Goal: Task Accomplishment & Management: Manage account settings

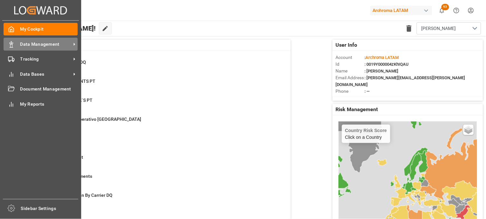
click at [13, 46] on icon at bounding box center [11, 44] width 6 height 6
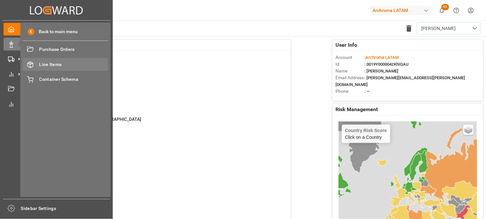
click at [59, 64] on span "Line Items" at bounding box center [73, 64] width 69 height 7
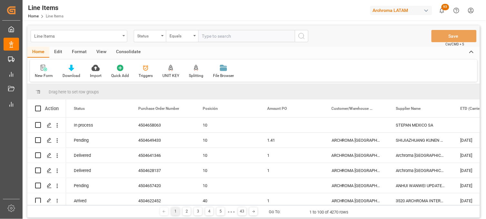
click at [59, 34] on div "Line Items" at bounding box center [77, 36] width 86 height 8
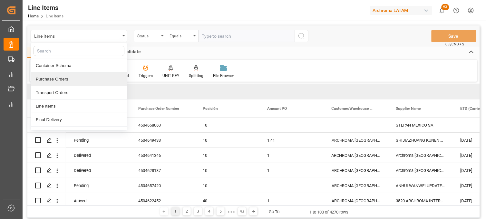
click at [66, 77] on div "Purchase Orders" at bounding box center [79, 80] width 96 height 14
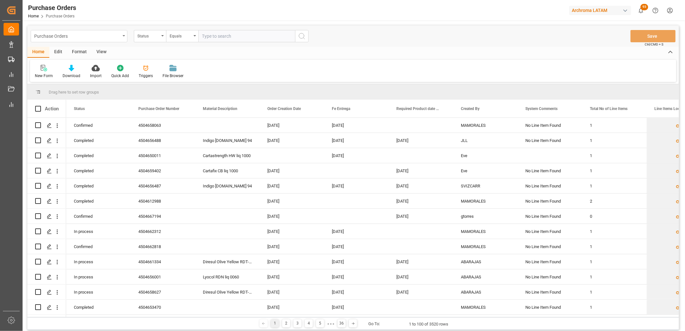
click at [126, 37] on div "Purchase Orders" at bounding box center [79, 36] width 97 height 12
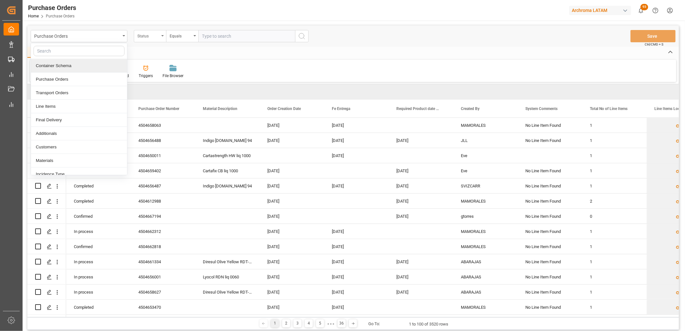
click at [144, 36] on div "Status" at bounding box center [148, 35] width 22 height 7
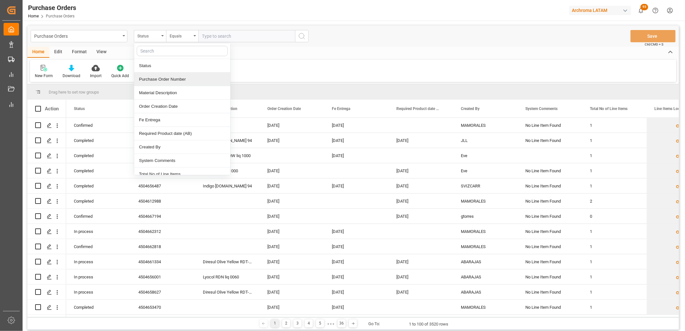
click at [162, 78] on div "Purchase Order Number" at bounding box center [182, 80] width 96 height 14
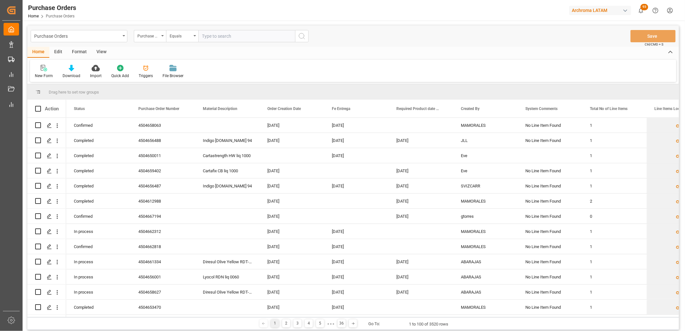
click at [230, 23] on div "Purchase Orders Purchase Order Number Equals Save Ctrl/CMD + S Home Edit Format…" at bounding box center [353, 213] width 661 height 385
click at [211, 32] on input "text" at bounding box center [246, 36] width 97 height 12
paste input "4504650559"
type input "4504650559"
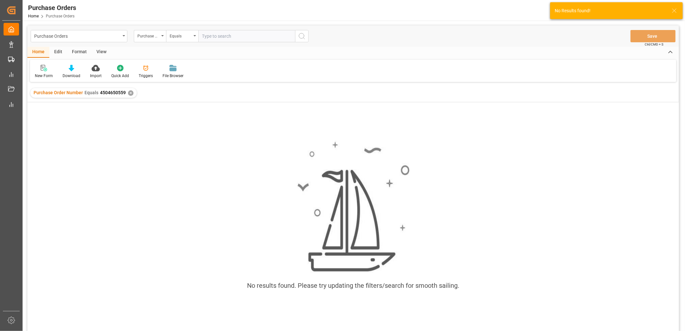
click at [130, 92] on div "✕" at bounding box center [130, 92] width 5 height 5
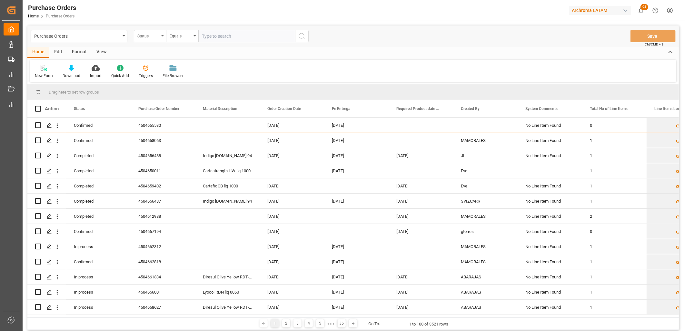
click at [158, 35] on div "Status" at bounding box center [148, 35] width 22 height 7
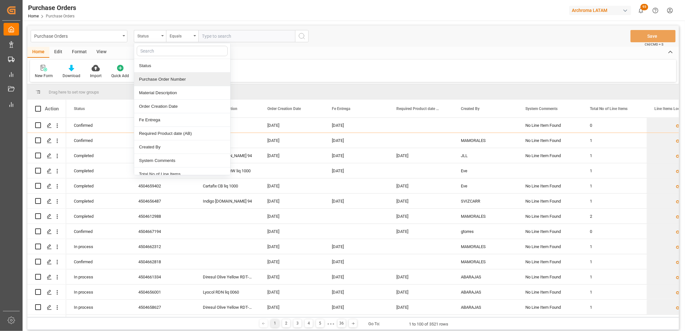
click at [164, 77] on div "Purchase Order Number" at bounding box center [182, 80] width 96 height 14
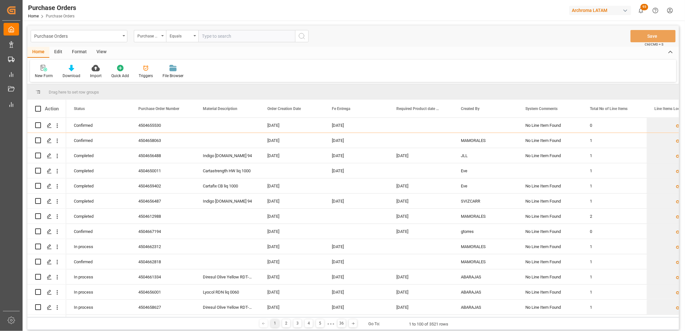
click at [210, 39] on input "text" at bounding box center [246, 36] width 97 height 12
paste input "4504653480"
type input "4504653480"
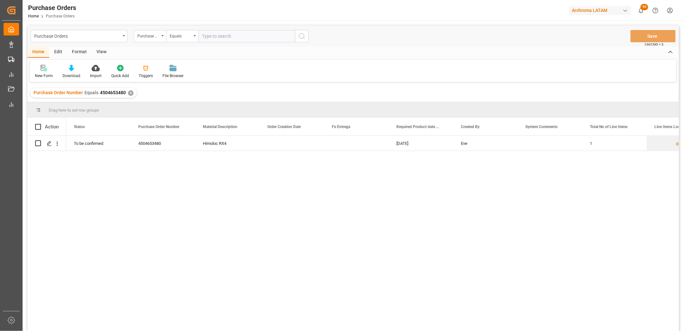
click at [129, 92] on div "✕" at bounding box center [130, 92] width 5 height 5
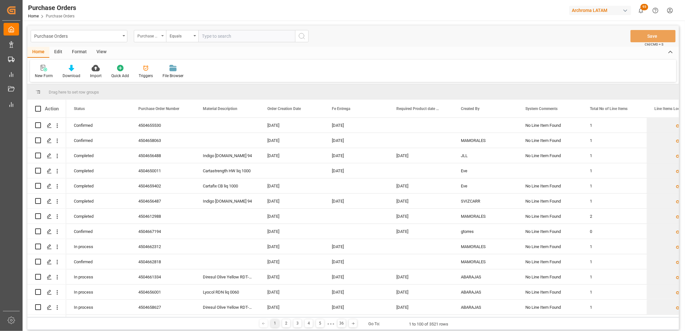
click at [153, 39] on div "Purchase Order Number" at bounding box center [150, 36] width 32 height 12
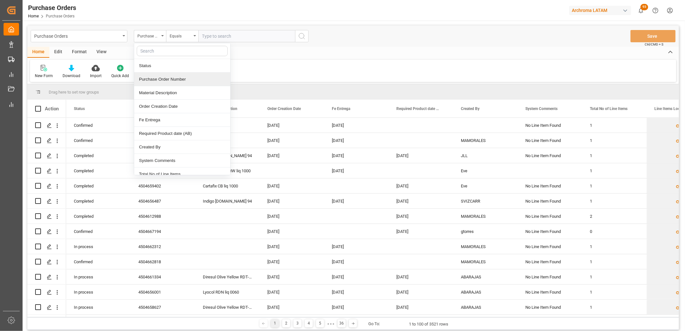
click at [163, 78] on div "Purchase Order Number" at bounding box center [182, 80] width 96 height 14
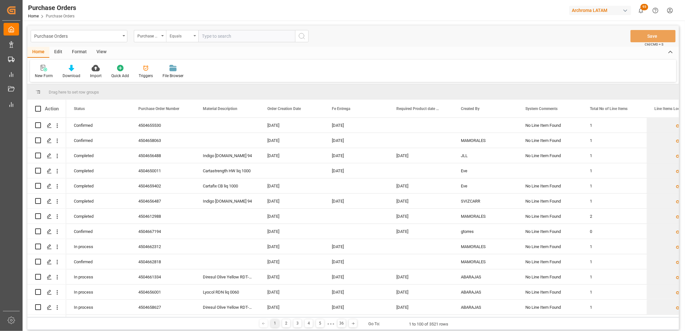
click at [192, 39] on div "Equals" at bounding box center [182, 36] width 32 height 12
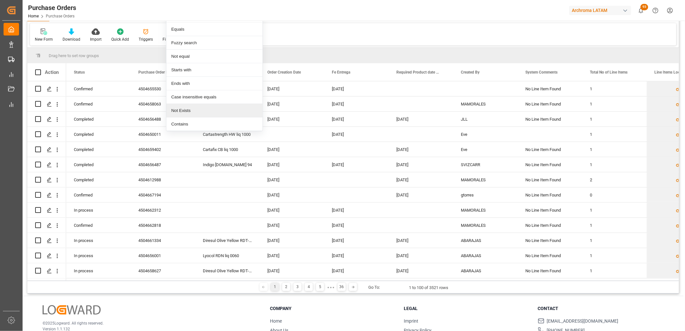
scroll to position [72, 0]
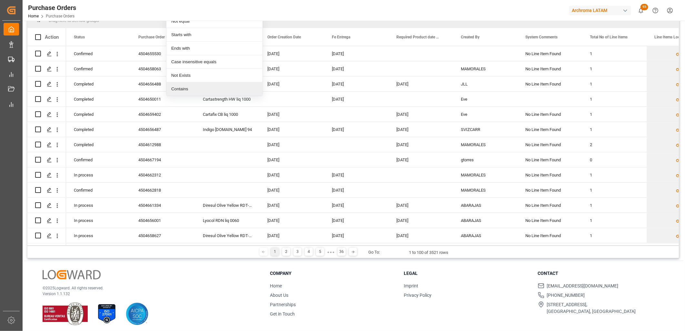
click at [183, 87] on div "Contains" at bounding box center [214, 89] width 96 height 14
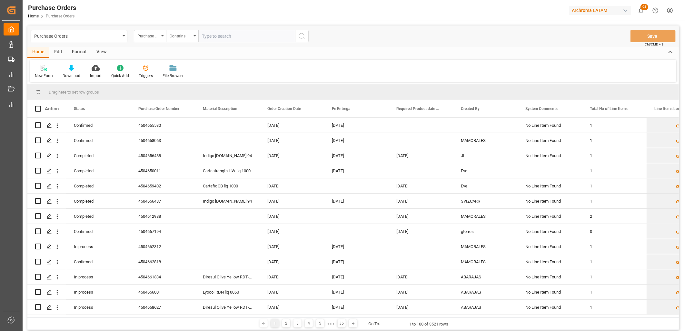
click at [205, 38] on input "text" at bounding box center [246, 36] width 97 height 12
paste input "4504653480"
paste input "4504653482"
click at [272, 36] on input "4504653480,4504653482" at bounding box center [246, 36] width 97 height 12
type input "4504653480,4504653482"
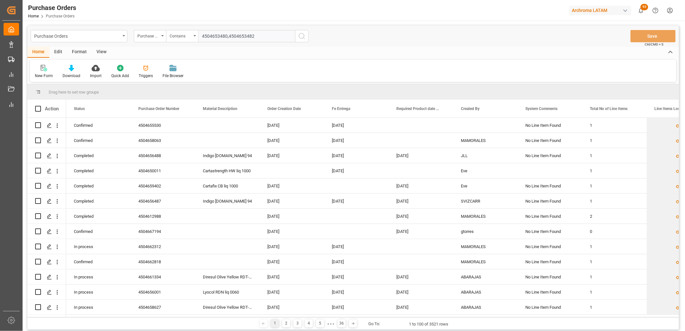
click at [300, 36] on icon "search button" at bounding box center [302, 36] width 8 height 8
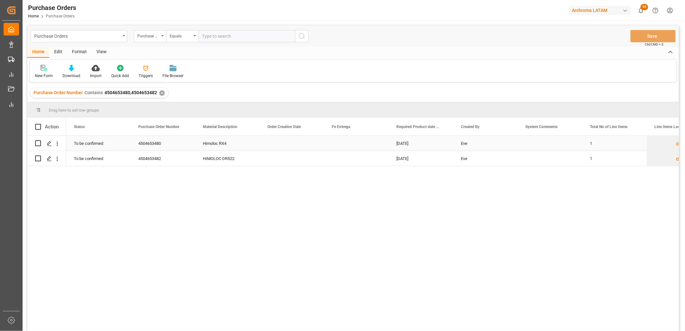
click at [348, 144] on div "Press SPACE to select this row." at bounding box center [356, 143] width 64 height 15
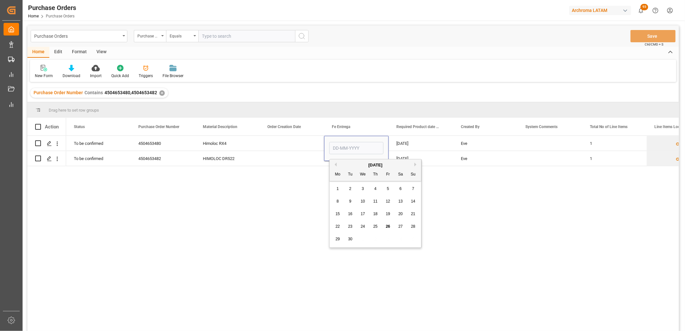
click at [415, 165] on button "Next Month" at bounding box center [416, 165] width 4 height 4
click at [388, 215] on span "17" at bounding box center [388, 214] width 4 height 5
type input "17-10-2025"
click at [345, 164] on div "Press SPACE to select this row." at bounding box center [356, 158] width 64 height 15
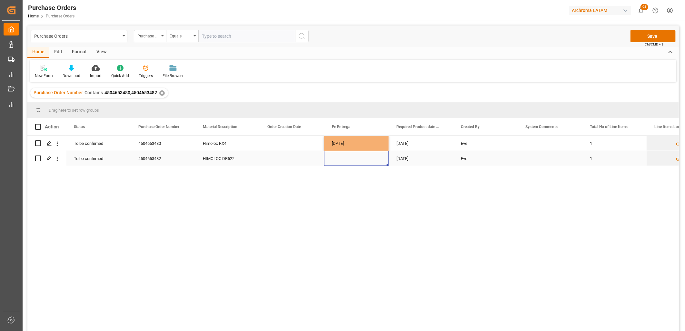
click at [339, 159] on div "Press SPACE to select this row." at bounding box center [356, 158] width 64 height 15
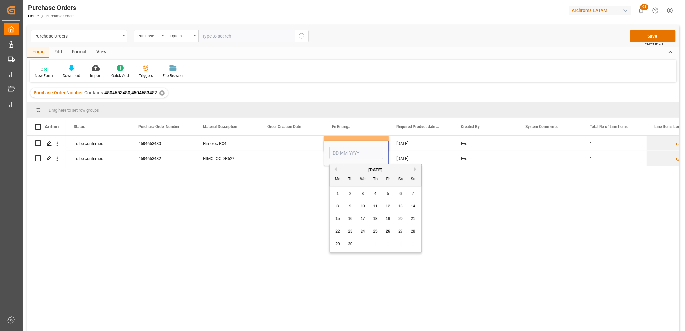
click at [415, 170] on button "Next Month" at bounding box center [416, 169] width 4 height 4
click at [388, 217] on span "17" at bounding box center [388, 218] width 4 height 5
type input "17-10-2025"
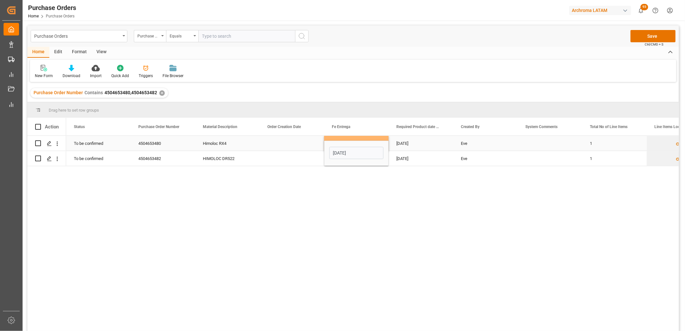
click at [418, 146] on div "10-10-2025" at bounding box center [421, 143] width 64 height 15
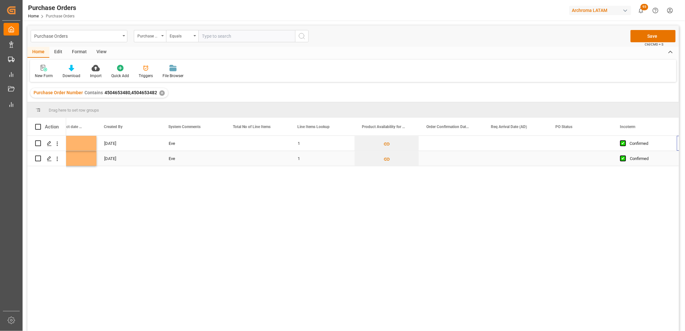
scroll to position [0, 357]
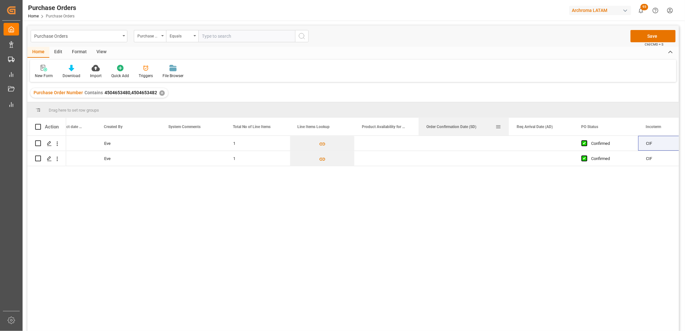
drag, startPoint x: 482, startPoint y: 123, endPoint x: 508, endPoint y: 123, distance: 25.8
click at [508, 123] on div at bounding box center [509, 127] width 3 height 18
click at [457, 144] on div "Press SPACE to select this row." at bounding box center [464, 143] width 90 height 15
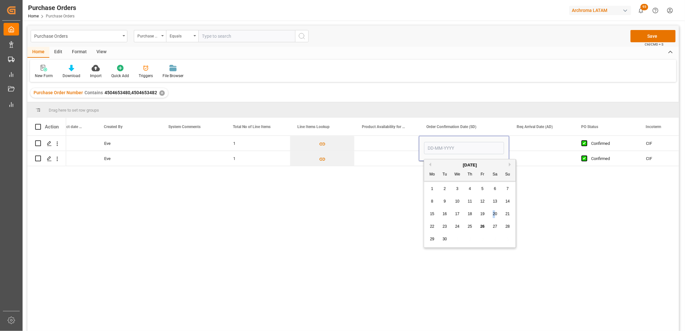
click at [494, 214] on span "20" at bounding box center [495, 214] width 4 height 5
type input "20-09-2025"
click at [447, 165] on div "Press SPACE to select this row." at bounding box center [464, 158] width 90 height 15
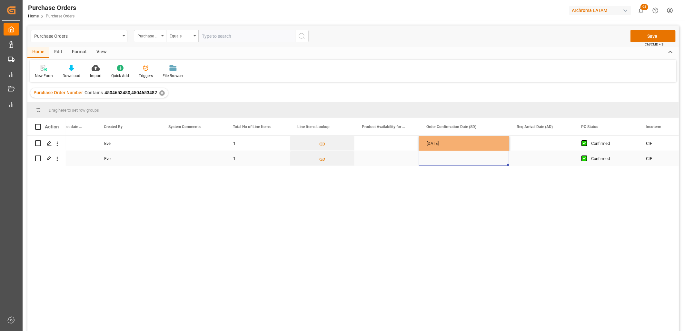
click at [439, 158] on div "Press SPACE to select this row." at bounding box center [464, 158] width 90 height 15
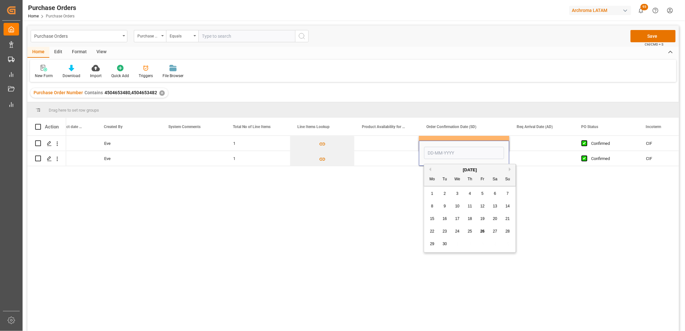
click at [497, 221] on div "20" at bounding box center [495, 219] width 8 height 8
type input "20-09-2025"
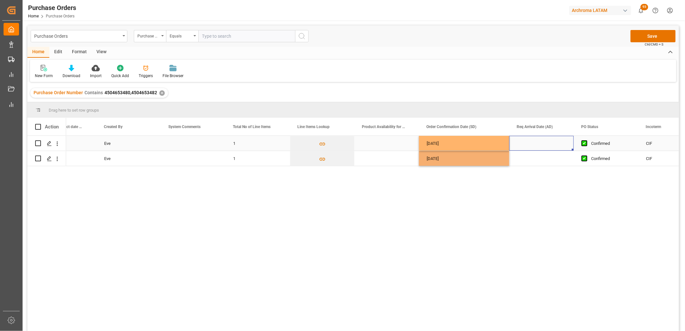
click at [536, 141] on div "Press SPACE to select this row." at bounding box center [541, 143] width 64 height 15
click at [530, 145] on div "Press SPACE to select this row." at bounding box center [541, 143] width 64 height 15
click at [600, 164] on button "Next Month" at bounding box center [601, 165] width 4 height 4
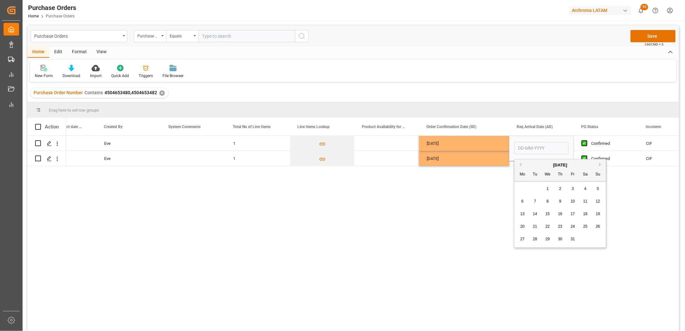
drag, startPoint x: 560, startPoint y: 203, endPoint x: 556, endPoint y: 204, distance: 3.9
click at [560, 203] on span "9" at bounding box center [560, 201] width 2 height 5
type input "[DATE]"
click at [520, 163] on div "Press SPACE to select this row." at bounding box center [541, 158] width 64 height 15
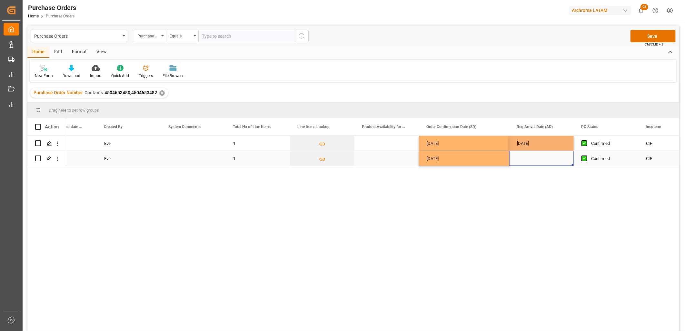
click at [524, 162] on div "Press SPACE to select this row." at bounding box center [541, 158] width 64 height 15
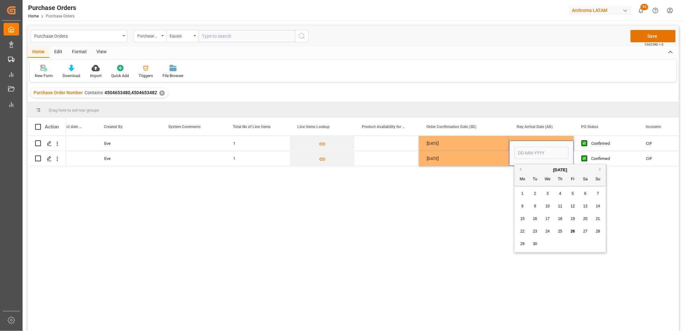
click at [599, 168] on button "Next Month" at bounding box center [601, 169] width 4 height 4
click at [558, 207] on div "9" at bounding box center [560, 207] width 8 height 8
type input "[DATE]"
click at [461, 157] on div "20-09-2025" at bounding box center [464, 158] width 90 height 15
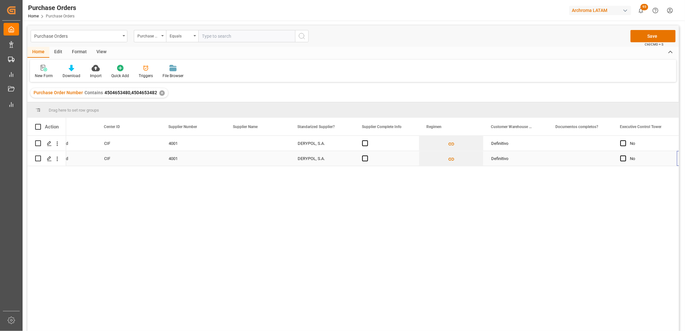
scroll to position [0, 0]
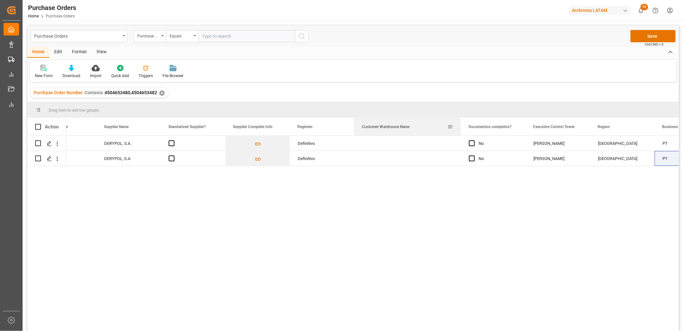
drag, startPoint x: 418, startPoint y: 120, endPoint x: 460, endPoint y: 123, distance: 42.4
click at [460, 123] on div at bounding box center [461, 127] width 3 height 18
click at [389, 145] on div "Press SPACE to select this row." at bounding box center [407, 143] width 107 height 15
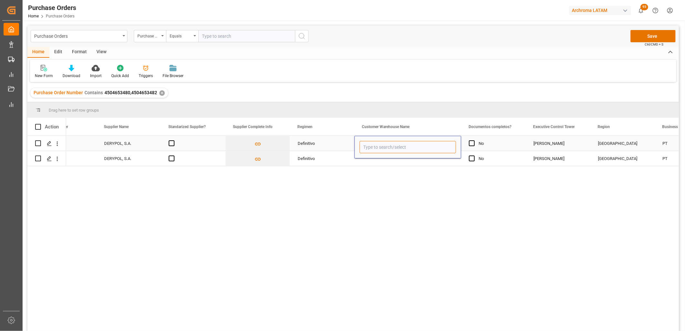
click at [389, 145] on input "Press SPACE to select this row." at bounding box center [408, 147] width 96 height 12
click at [389, 166] on div "ARCHROMA [GEOGRAPHIC_DATA] S DE RL DE CV ([GEOGRAPHIC_DATA][PERSON_NAME])" at bounding box center [446, 165] width 172 height 23
type input "ARCHROMA [GEOGRAPHIC_DATA] S DE RL DE CV ([GEOGRAPHIC_DATA][PERSON_NAME])"
click at [380, 161] on div "Press SPACE to select this row." at bounding box center [407, 158] width 107 height 15
click at [378, 160] on div "Press SPACE to select this row." at bounding box center [407, 158] width 107 height 15
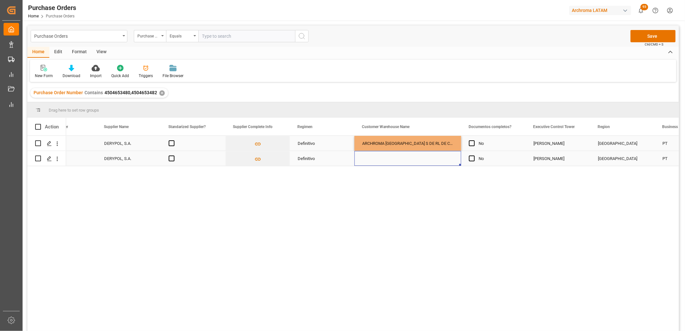
click at [378, 160] on div "Press SPACE to select this row." at bounding box center [407, 158] width 107 height 15
click at [376, 158] on input "Press SPACE to select this row." at bounding box center [408, 154] width 96 height 12
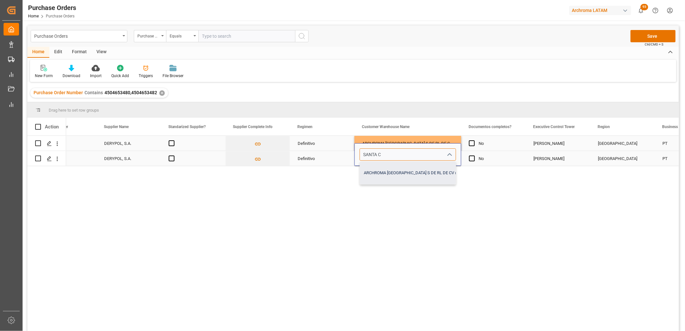
click at [384, 168] on div "ARCHROMA [GEOGRAPHIC_DATA] S DE RL DE CV ([GEOGRAPHIC_DATA][PERSON_NAME])" at bounding box center [446, 173] width 172 height 23
type input "ARCHROMA [GEOGRAPHIC_DATA] S DE RL DE CV ([GEOGRAPHIC_DATA][PERSON_NAME])"
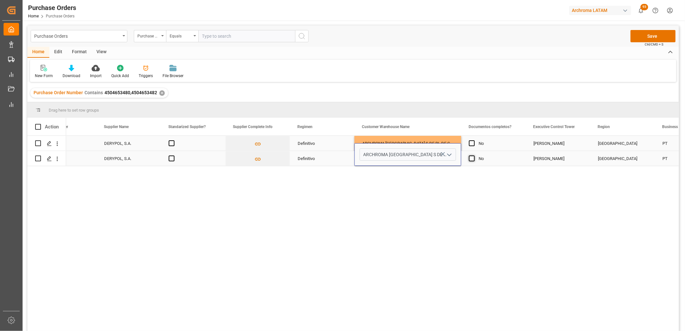
click at [473, 158] on span "Press SPACE to select this row." at bounding box center [472, 158] width 6 height 6
click at [474, 155] on input "Press SPACE to select this row." at bounding box center [474, 155] width 0 height 0
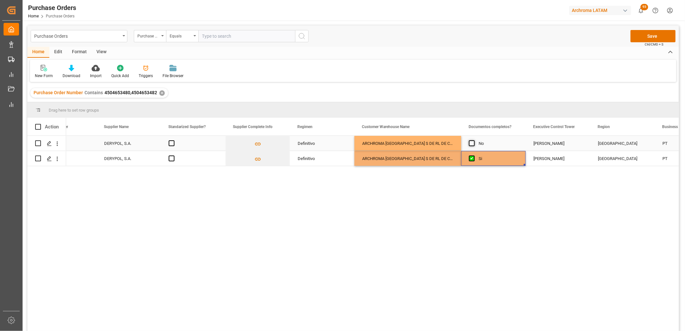
click at [472, 144] on span "Press SPACE to select this row." at bounding box center [472, 143] width 6 height 6
click at [474, 140] on input "Press SPACE to select this row." at bounding box center [474, 140] width 0 height 0
click at [392, 145] on div "ARCHROMA [GEOGRAPHIC_DATA] S DE RL DE CV ([GEOGRAPHIC_DATA][PERSON_NAME])" at bounding box center [407, 143] width 107 height 15
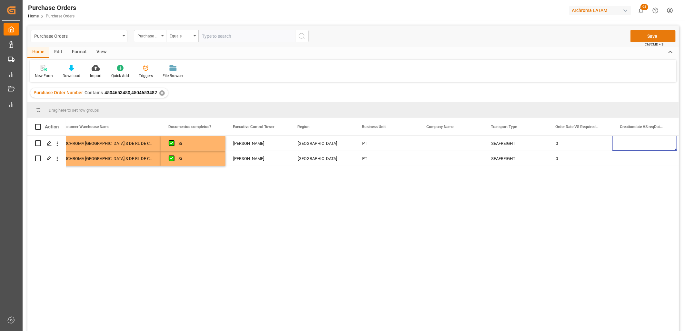
click at [643, 37] on button "Save" at bounding box center [652, 36] width 45 height 12
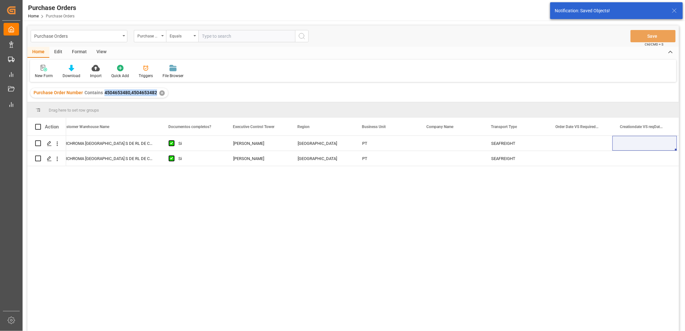
drag, startPoint x: 156, startPoint y: 93, endPoint x: 104, endPoint y: 94, distance: 52.2
click at [104, 94] on div "Purchase Order Number Contains 4504653480,4504653482 ✕" at bounding box center [99, 93] width 138 height 10
copy span "4504653480,4504653482"
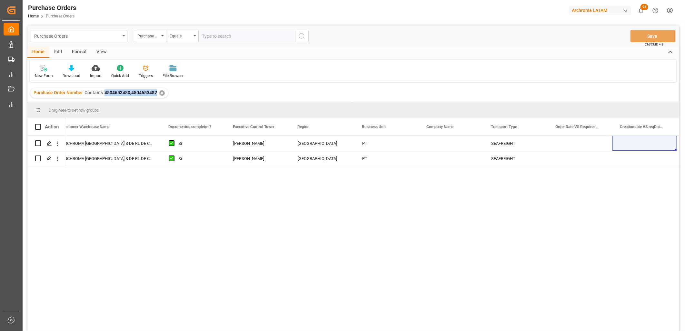
click at [119, 34] on div "Purchase Orders" at bounding box center [77, 36] width 86 height 8
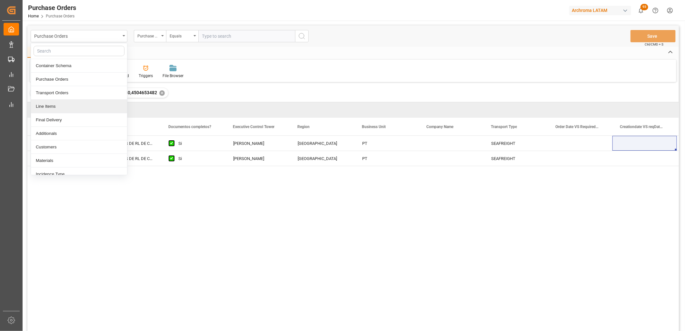
click at [65, 107] on div "Line Items" at bounding box center [79, 107] width 96 height 14
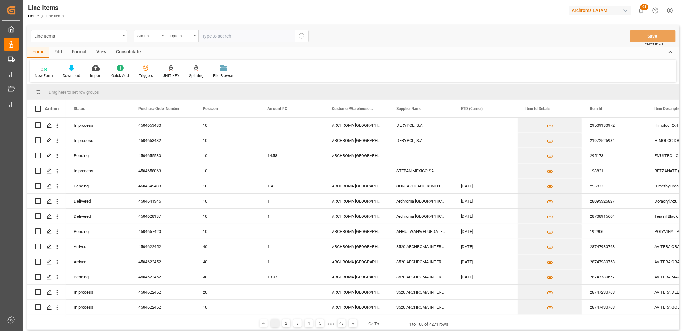
click at [160, 38] on div "Status" at bounding box center [150, 36] width 32 height 12
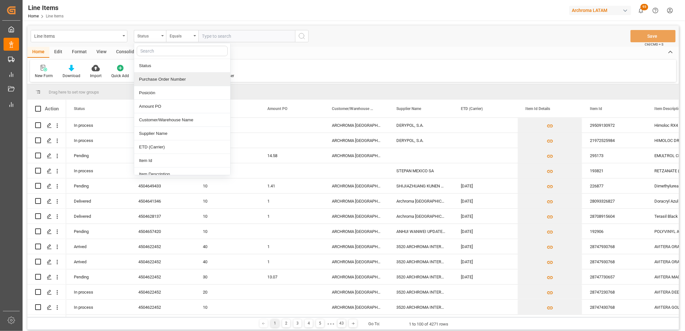
click at [159, 81] on div "Purchase Order Number" at bounding box center [182, 80] width 96 height 14
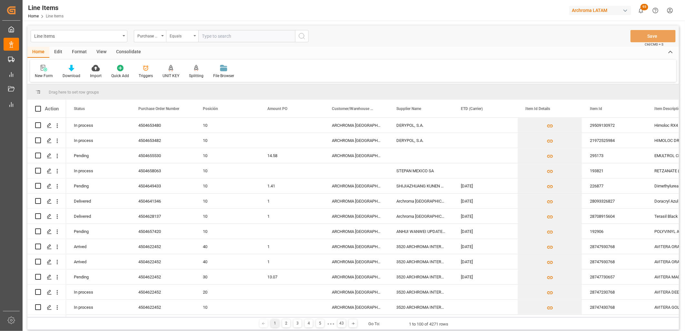
click at [184, 38] on div "Equals" at bounding box center [181, 35] width 22 height 7
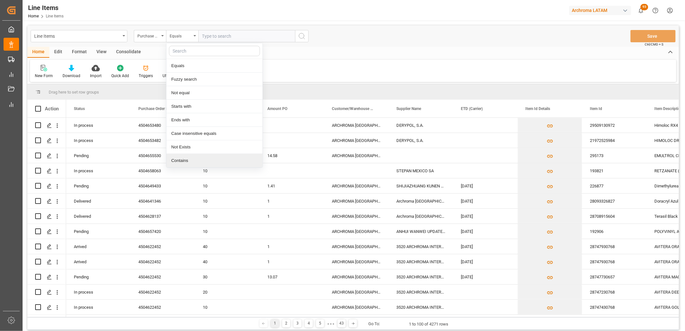
click at [187, 160] on div "Contains" at bounding box center [214, 161] width 96 height 14
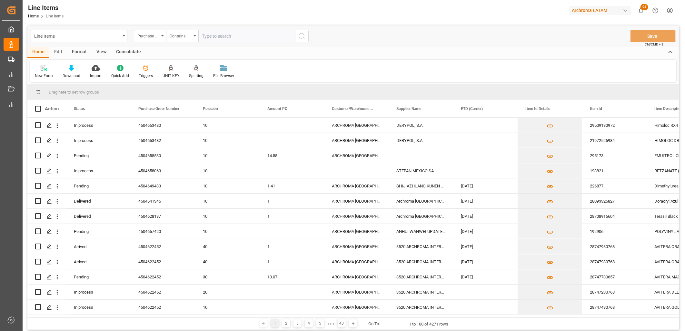
click at [210, 40] on input "text" at bounding box center [246, 36] width 97 height 12
paste input "4504653480,4504653482"
type input "4504653480,4504653482"
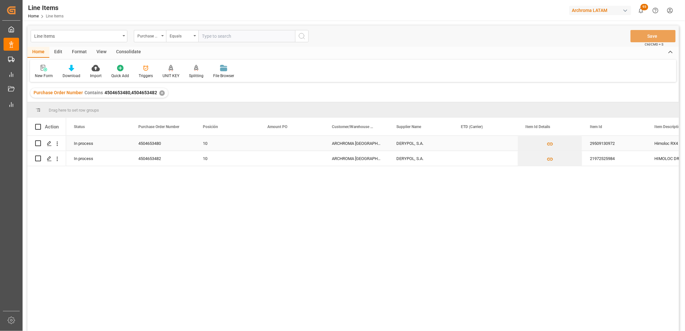
click at [360, 146] on div "ARCHROMA [GEOGRAPHIC_DATA] S DE RL DE CV ([GEOGRAPHIC_DATA][PERSON_NAME])" at bounding box center [356, 143] width 64 height 15
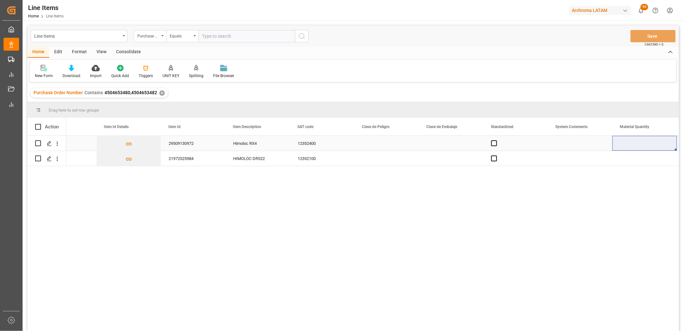
click at [430, 144] on div "Press SPACE to select this row." at bounding box center [451, 143] width 64 height 15
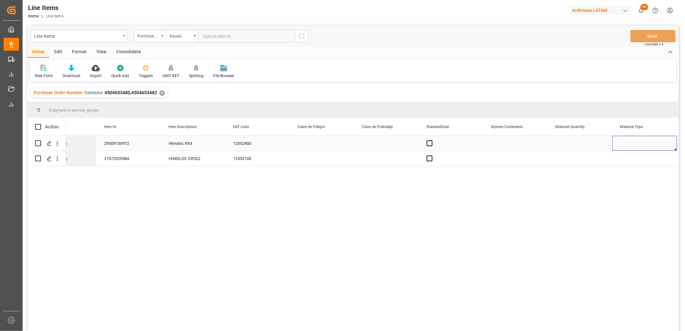
scroll to position [0, 486]
click at [569, 144] on div "Press SPACE to select this row." at bounding box center [580, 143] width 64 height 15
click at [569, 144] on input "Press SPACE to select this row." at bounding box center [580, 147] width 54 height 12
type input "9"
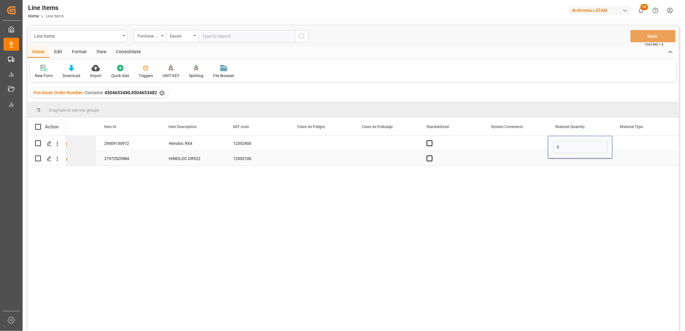
click at [568, 161] on div "Press SPACE to select this row." at bounding box center [580, 158] width 64 height 15
click at [566, 157] on div "Press SPACE to select this row." at bounding box center [580, 158] width 64 height 15
click at [566, 157] on input "Press SPACE to select this row." at bounding box center [580, 154] width 54 height 12
type input "4"
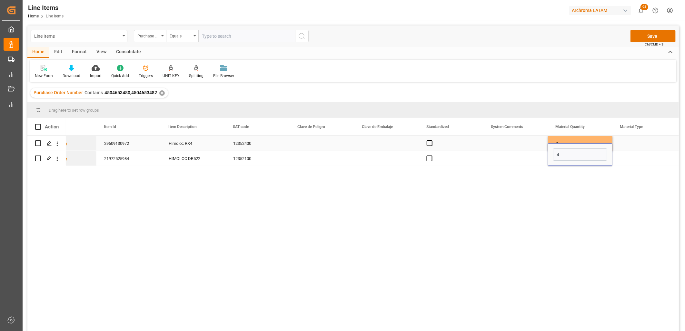
click at [629, 144] on div "Press SPACE to select this row." at bounding box center [644, 143] width 64 height 15
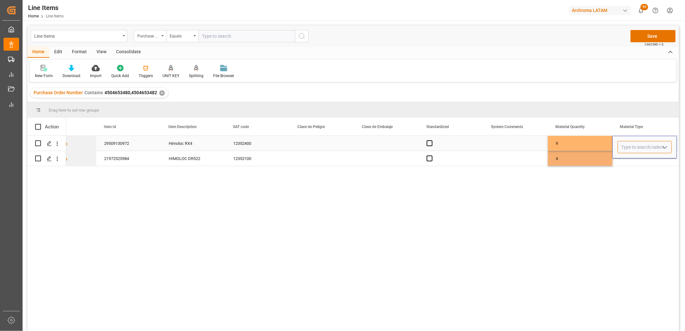
click at [629, 144] on input "Press SPACE to select this row." at bounding box center [645, 147] width 54 height 12
click at [626, 163] on div "IBC" at bounding box center [645, 165] width 54 height 23
type input "IBC"
click at [626, 160] on div "Press SPACE to select this row." at bounding box center [644, 158] width 64 height 15
click at [626, 159] on div "Press SPACE to select this row." at bounding box center [644, 158] width 64 height 15
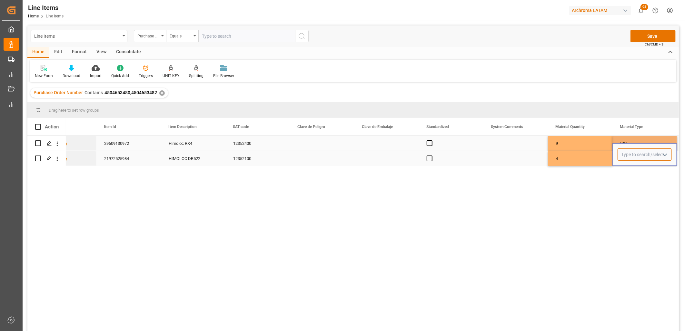
click at [626, 159] on input "Press SPACE to select this row." at bounding box center [645, 154] width 54 height 12
click at [626, 158] on input "Press SPACE to select this row." at bounding box center [645, 154] width 54 height 12
click at [628, 169] on div "IBC" at bounding box center [645, 173] width 54 height 23
type input "IBC"
click at [589, 157] on div "4" at bounding box center [580, 158] width 64 height 15
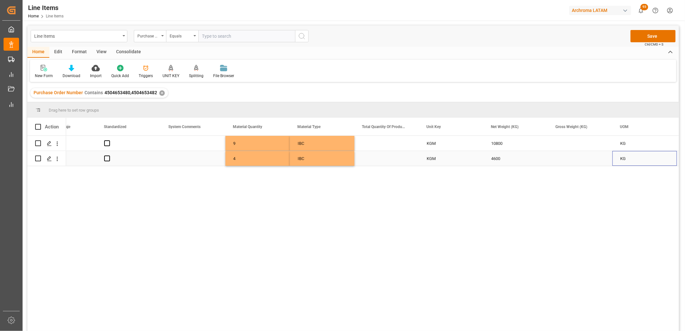
scroll to position [0, 808]
click at [379, 144] on div "Press SPACE to select this row." at bounding box center [386, 143] width 64 height 15
type input "11655"
click at [372, 161] on div "Press SPACE to select this row." at bounding box center [386, 158] width 64 height 15
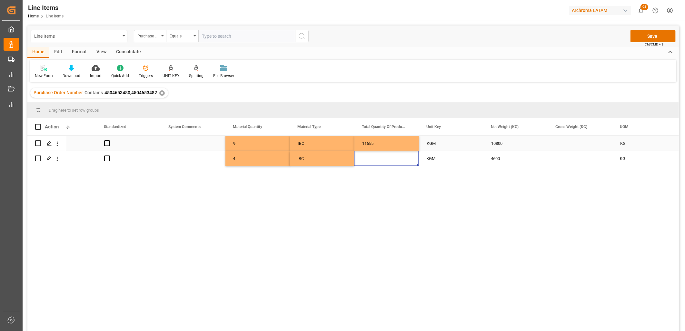
click at [376, 143] on div "11655" at bounding box center [386, 143] width 64 height 15
drag, startPoint x: 376, startPoint y: 143, endPoint x: 362, endPoint y: 144, distance: 14.2
click at [362, 144] on input "11655" at bounding box center [387, 147] width 54 height 12
click at [567, 142] on div "Press SPACE to select this row." at bounding box center [580, 143] width 64 height 15
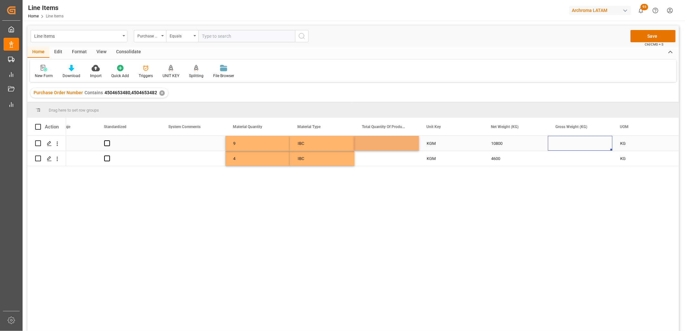
click at [567, 142] on div "Press SPACE to select this row." at bounding box center [580, 143] width 64 height 15
type input "11655"
click at [560, 159] on div "Press SPACE to select this row." at bounding box center [580, 158] width 64 height 15
click at [565, 145] on div "11655" at bounding box center [580, 143] width 64 height 15
click at [565, 144] on div "11655" at bounding box center [580, 143] width 64 height 15
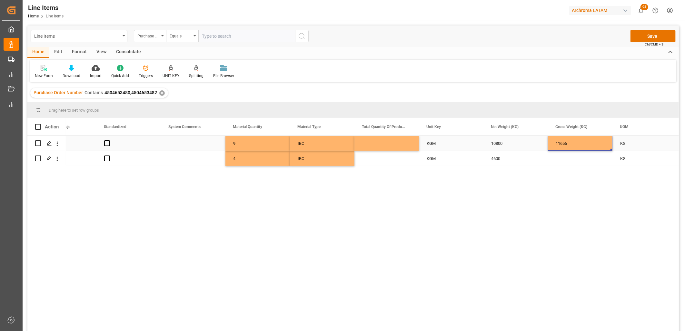
click at [565, 144] on div "11655" at bounding box center [580, 143] width 64 height 15
drag, startPoint x: 563, startPoint y: 147, endPoint x: 577, endPoint y: 147, distance: 13.2
click at [577, 147] on input "11655" at bounding box center [580, 147] width 54 height 12
type input "11205"
click at [562, 161] on div "Press SPACE to select this row." at bounding box center [580, 158] width 64 height 15
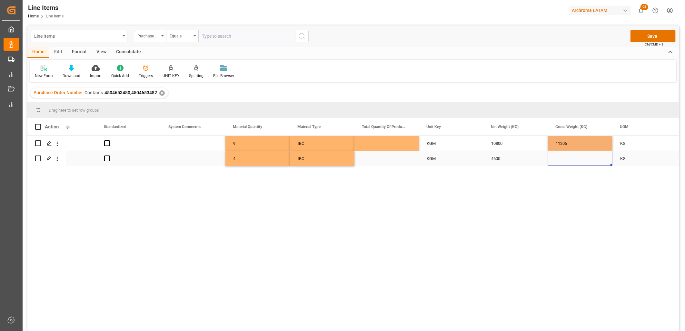
click at [563, 157] on div "Press SPACE to select this row." at bounding box center [580, 158] width 64 height 15
click at [563, 157] on input "Press SPACE to select this row." at bounding box center [580, 154] width 54 height 12
type input "4975"
click at [513, 160] on div "4600" at bounding box center [515, 158] width 64 height 15
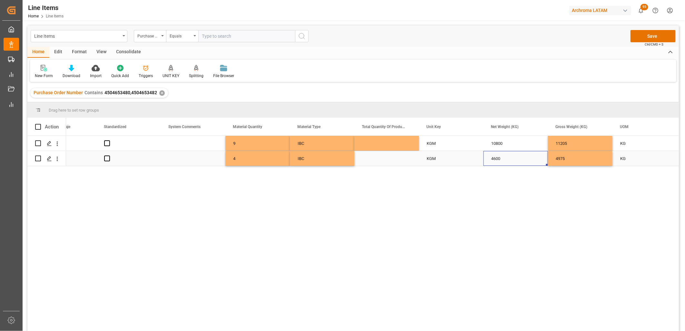
click at [582, 156] on div "4975" at bounding box center [580, 158] width 64 height 15
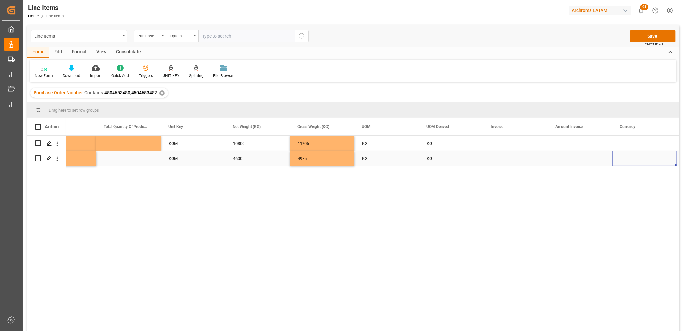
scroll to position [0, 1131]
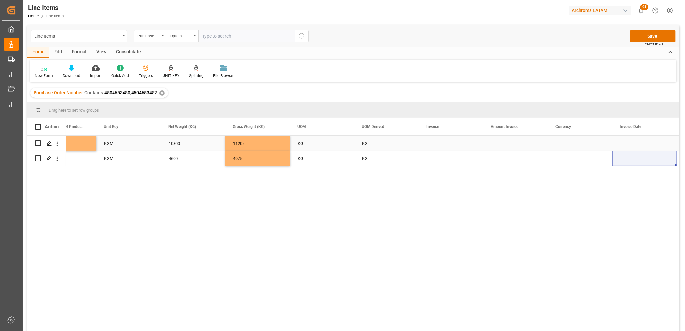
click at [434, 144] on div "Press SPACE to select this row." at bounding box center [451, 143] width 64 height 15
click at [435, 145] on div "Press SPACE to select this row." at bounding box center [451, 143] width 64 height 15
click at [435, 145] on input "Press SPACE to select this row." at bounding box center [451, 147] width 54 height 12
paste input "EXP-RV-25/000551"
type input "EXP-RV-25/000551"
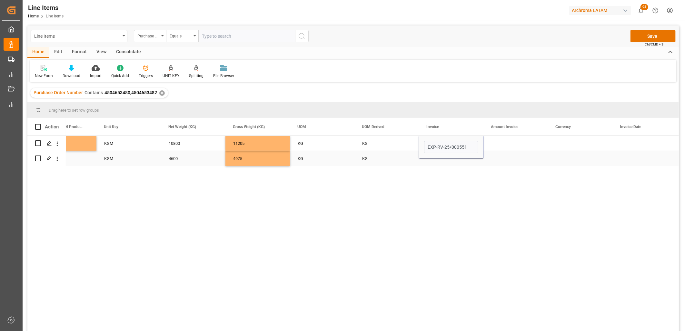
click at [435, 160] on div "Press SPACE to select this row." at bounding box center [451, 158] width 64 height 15
click at [435, 157] on div "Press SPACE to select this row." at bounding box center [451, 158] width 64 height 15
click at [435, 157] on input "Press SPACE to select this row." at bounding box center [451, 154] width 54 height 12
type input "EXP-RV-25/000551"
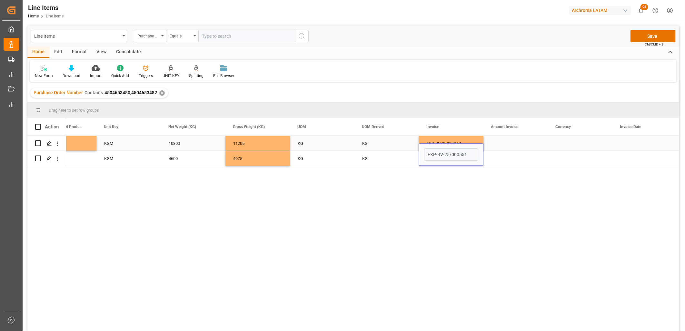
click at [499, 146] on div "Press SPACE to select this row." at bounding box center [515, 143] width 64 height 15
click at [572, 145] on div "Press SPACE to select this row." at bounding box center [580, 143] width 64 height 15
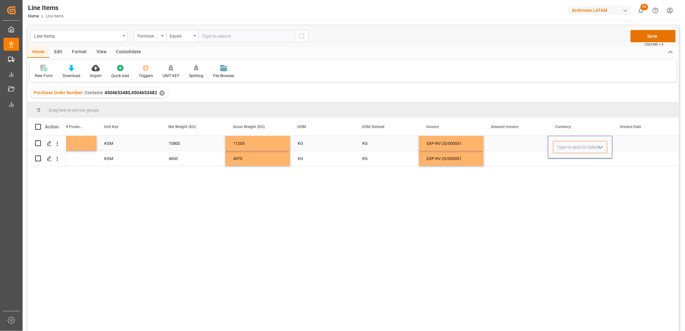
click at [571, 145] on input "Press SPACE to select this row." at bounding box center [580, 147] width 54 height 12
click at [572, 161] on div "EUR" at bounding box center [580, 165] width 54 height 23
type input "EUR"
click at [566, 162] on div "Press SPACE to select this row." at bounding box center [580, 158] width 64 height 15
click at [565, 160] on div "Press SPACE to select this row." at bounding box center [580, 158] width 64 height 15
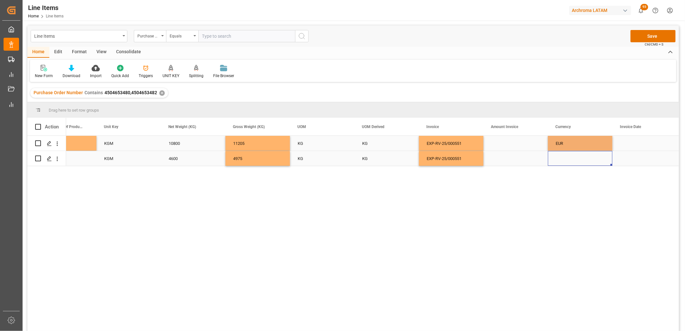
click at [565, 159] on div "Press SPACE to select this row." at bounding box center [580, 158] width 64 height 15
click at [564, 159] on input "E" at bounding box center [580, 154] width 54 height 12
click at [568, 177] on div "EUR" at bounding box center [580, 173] width 54 height 23
type input "EUR"
click at [627, 145] on div "Press SPACE to select this row." at bounding box center [644, 143] width 64 height 15
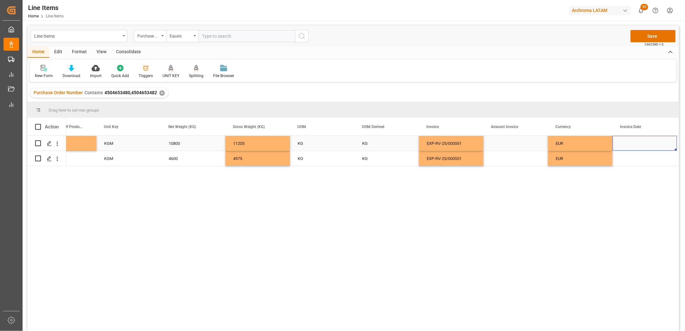
click at [636, 142] on div "Press SPACE to select this row." at bounding box center [644, 143] width 64 height 15
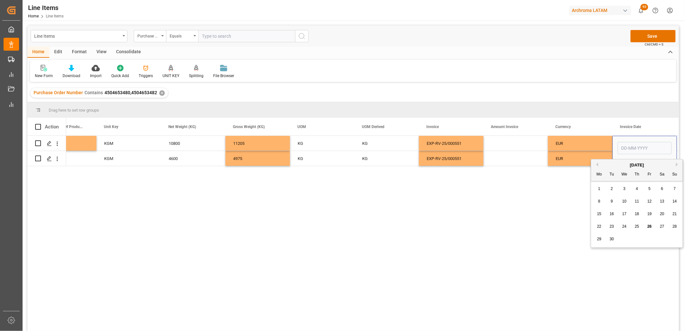
click at [625, 201] on span "10" at bounding box center [624, 201] width 4 height 5
type input "10-09-2025"
click at [630, 162] on div "Press SPACE to select this row." at bounding box center [644, 158] width 64 height 15
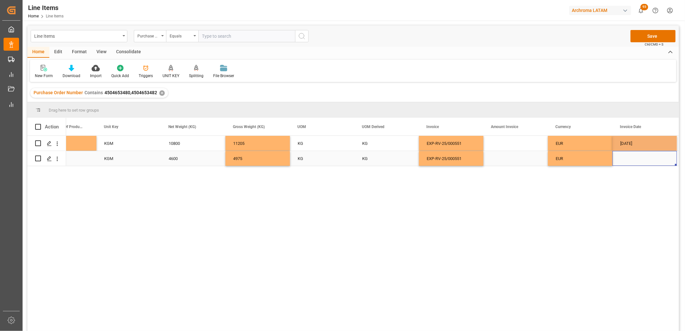
click at [627, 160] on div "Press SPACE to select this row." at bounding box center [644, 158] width 64 height 15
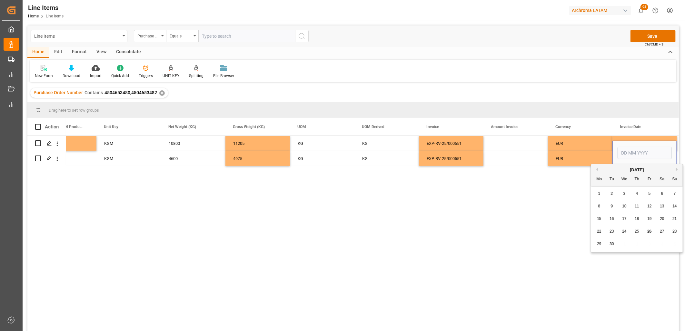
click at [624, 205] on span "10" at bounding box center [624, 206] width 4 height 5
type input "10-09-2025"
click at [577, 144] on div "EUR" at bounding box center [580, 143] width 49 height 15
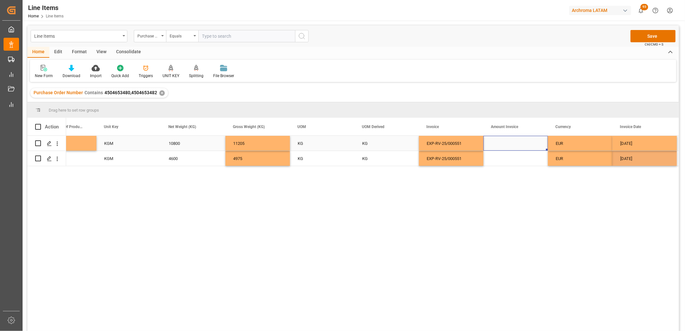
click at [518, 146] on div "Press SPACE to select this row." at bounding box center [515, 143] width 64 height 15
click at [506, 144] on div "Press SPACE to select this row." at bounding box center [515, 143] width 64 height 15
click at [506, 144] on input "Press SPACE to select this row." at bounding box center [516, 147] width 54 height 12
type input "20844"
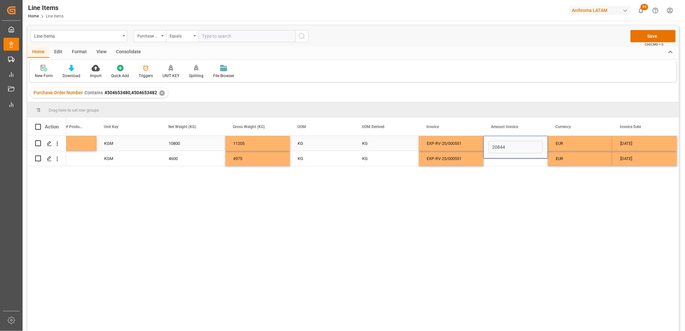
click at [438, 145] on div "EXP-RV-25/000551" at bounding box center [451, 143] width 64 height 15
click at [442, 161] on div "EXP-RV-25/000551" at bounding box center [451, 158] width 64 height 15
click at [510, 161] on div "Press SPACE to select this row." at bounding box center [515, 158] width 64 height 15
click at [502, 158] on div "Press SPACE to select this row." at bounding box center [515, 158] width 64 height 15
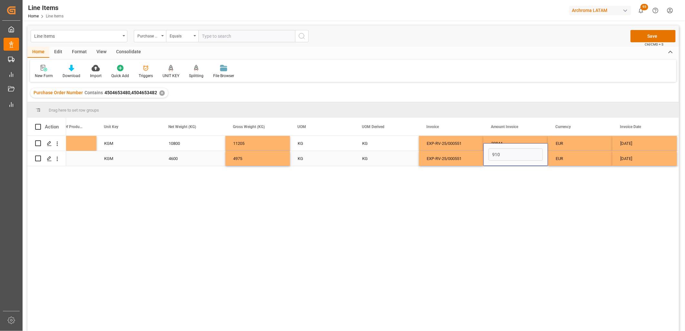
type input "9108"
click at [457, 158] on div "EXP-RV-25/000551" at bounding box center [451, 158] width 64 height 15
click at [505, 159] on div "9108" at bounding box center [515, 158] width 64 height 15
click at [583, 143] on div "EUR" at bounding box center [580, 143] width 49 height 15
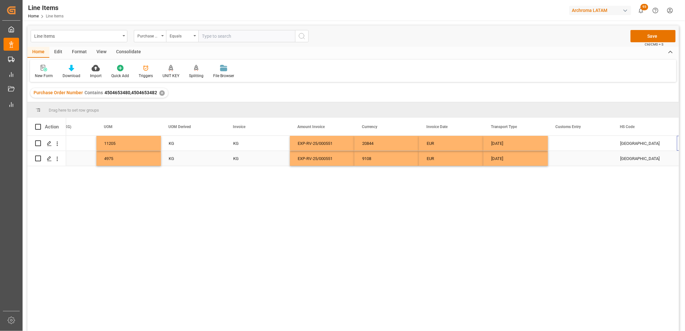
scroll to position [0, 1324]
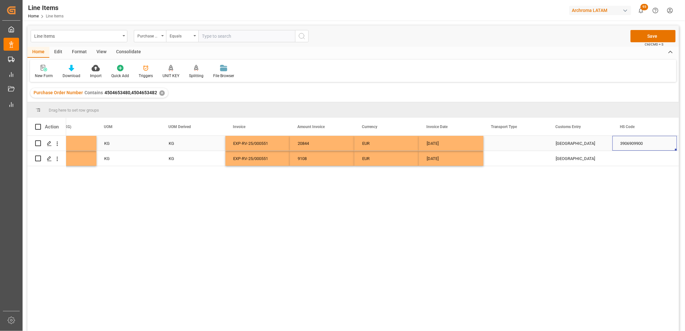
click at [512, 147] on div "Press SPACE to select this row." at bounding box center [515, 143] width 64 height 15
click at [512, 147] on input "Press SPACE to select this row." at bounding box center [516, 147] width 54 height 12
click at [505, 160] on div "SEAFREIGHT" at bounding box center [516, 165] width 54 height 23
type input "SEAFREIGHT"
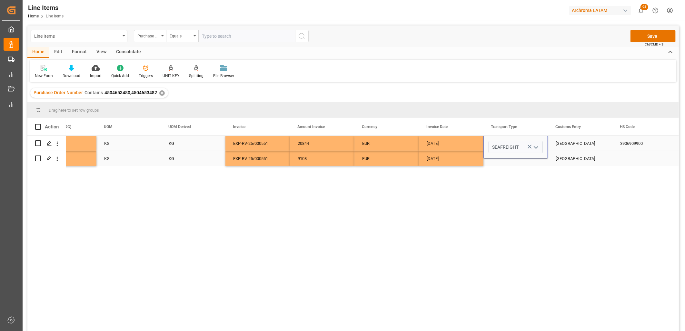
click at [500, 162] on div "Press SPACE to select this row." at bounding box center [515, 158] width 64 height 15
click at [499, 162] on div "Press SPACE to select this row." at bounding box center [515, 158] width 64 height 15
click at [499, 162] on div "Press SPACE to select this row." at bounding box center [515, 154] width 64 height 23
click at [500, 158] on input "Press SPACE to select this row." at bounding box center [516, 154] width 54 height 12
drag, startPoint x: 501, startPoint y: 168, endPoint x: 539, endPoint y: 161, distance: 38.2
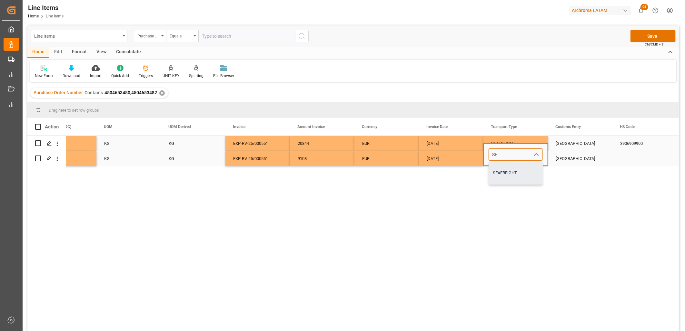
click at [502, 168] on div "SEAFREIGHT" at bounding box center [516, 173] width 54 height 23
type input "SEAFREIGHT"
click at [555, 159] on div "[GEOGRAPHIC_DATA]" at bounding box center [580, 158] width 64 height 15
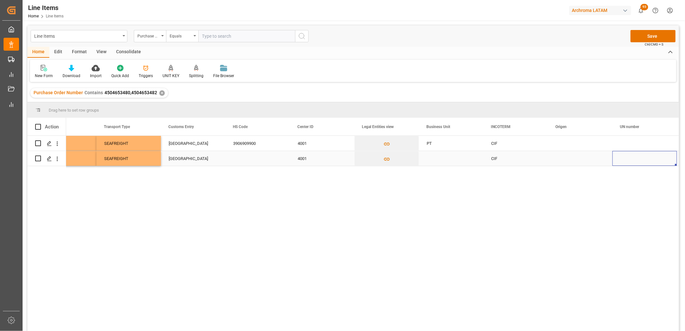
scroll to position [0, 1776]
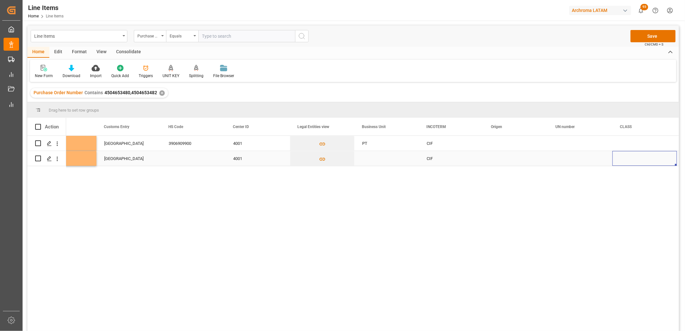
click at [380, 157] on div "Press SPACE to select this row." at bounding box center [386, 158] width 64 height 15
click at [379, 157] on div "Press SPACE to select this row." at bounding box center [386, 158] width 64 height 15
click at [379, 157] on input "Press SPACE to select this row." at bounding box center [387, 154] width 54 height 12
type input "PT"
click at [495, 144] on div "Press SPACE to select this row." at bounding box center [515, 143] width 64 height 15
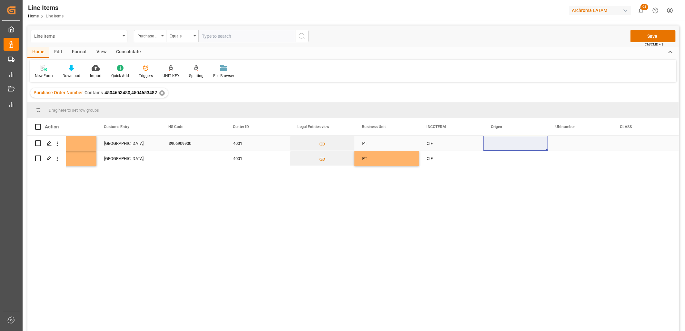
click at [505, 144] on div "Press SPACE to select this row." at bounding box center [515, 143] width 64 height 15
click at [505, 165] on div "ESPAÑA" at bounding box center [516, 165] width 54 height 23
type input "ESPAÑA"
click at [499, 160] on div "Press SPACE to select this row." at bounding box center [515, 158] width 64 height 15
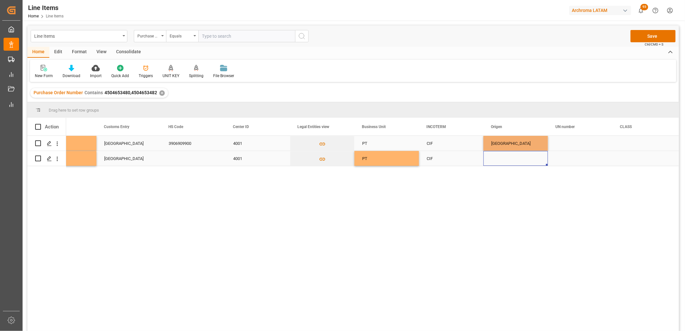
click at [498, 160] on div "Press SPACE to select this row." at bounding box center [515, 158] width 64 height 15
click at [498, 159] on input "E" at bounding box center [516, 154] width 54 height 12
click at [501, 173] on div "ESPAÑA" at bounding box center [516, 173] width 54 height 23
type input "ESPAÑA"
click at [561, 144] on div "Press SPACE to select this row." at bounding box center [580, 143] width 64 height 15
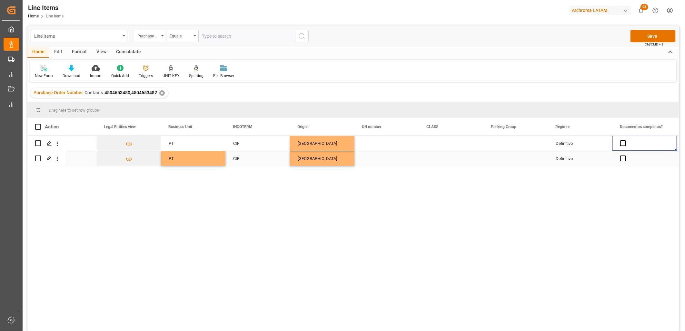
scroll to position [0, 2034]
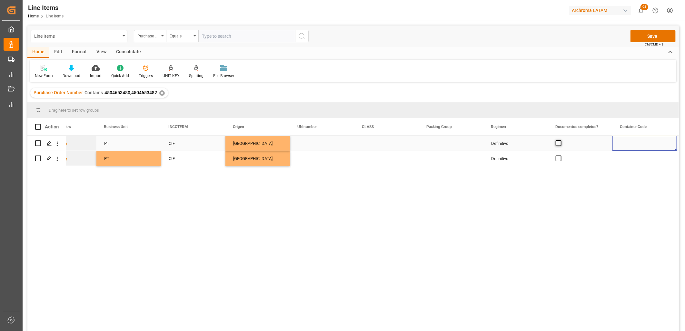
click at [557, 142] on span "Press SPACE to select this row." at bounding box center [559, 143] width 6 height 6
click at [560, 140] on input "Press SPACE to select this row." at bounding box center [560, 140] width 0 height 0
click at [557, 156] on span "Press SPACE to select this row." at bounding box center [559, 158] width 6 height 6
click at [560, 155] on input "Press SPACE to select this row." at bounding box center [560, 155] width 0 height 0
click at [441, 144] on div "Press SPACE to select this row." at bounding box center [451, 143] width 64 height 15
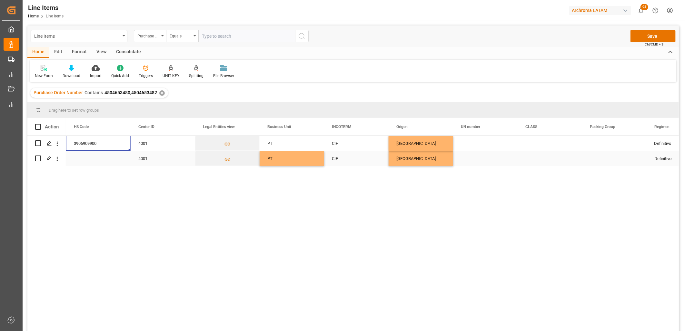
scroll to position [0, 1806]
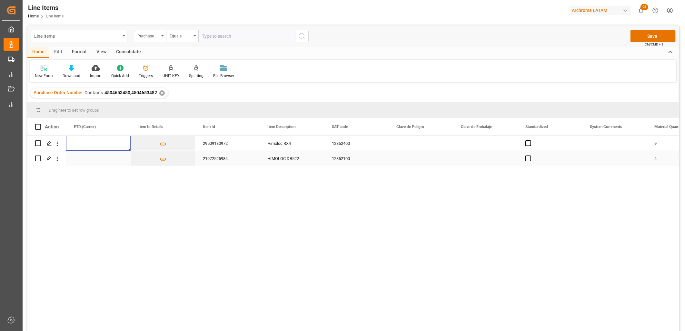
click at [282, 159] on div "HIMOLOC DR522" at bounding box center [292, 158] width 64 height 15
click at [661, 33] on button "Save" at bounding box center [652, 36] width 45 height 12
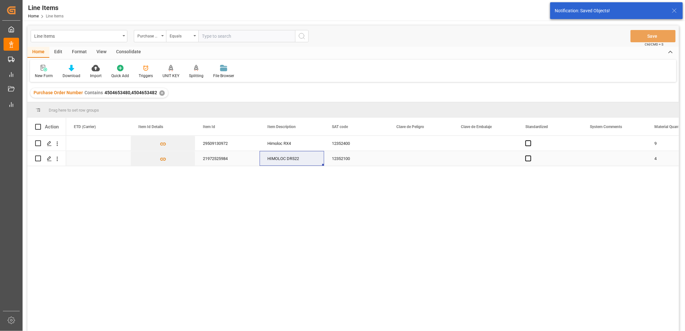
click at [287, 163] on div "HIMOLOC DR522" at bounding box center [292, 158] width 64 height 15
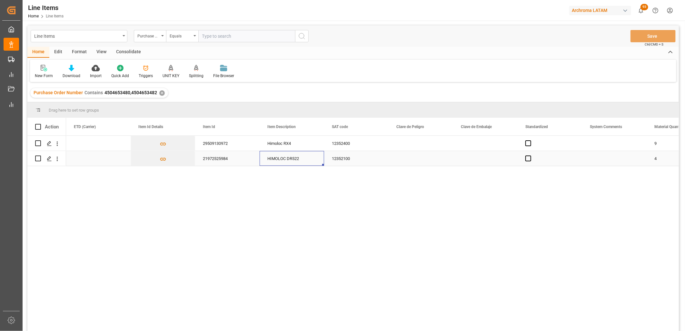
click at [344, 160] on div "12352100" at bounding box center [356, 158] width 64 height 15
click at [94, 163] on div "Press SPACE to select this row." at bounding box center [98, 158] width 64 height 15
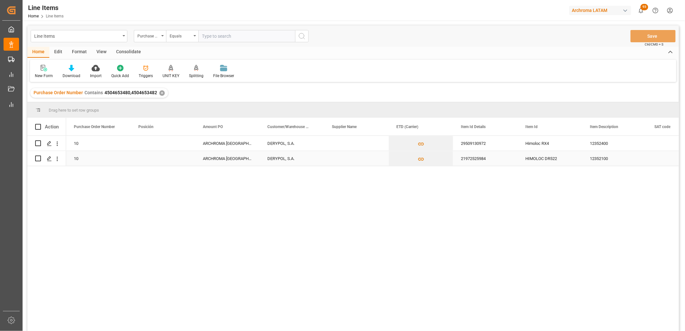
scroll to position [0, 64]
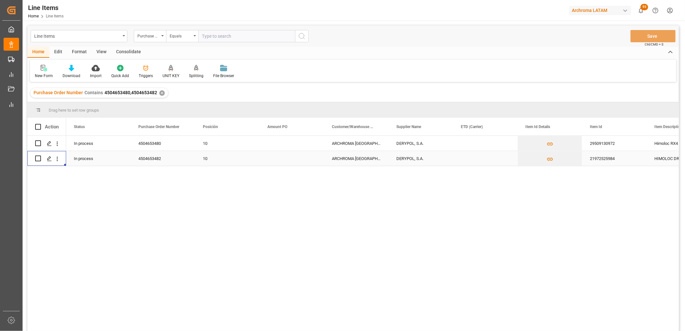
click at [89, 161] on div "In process" at bounding box center [98, 158] width 64 height 15
click at [114, 155] on icon "Press SPACE to select this row." at bounding box center [116, 154] width 4 height 4
click at [117, 154] on button "Select" at bounding box center [98, 154] width 54 height 12
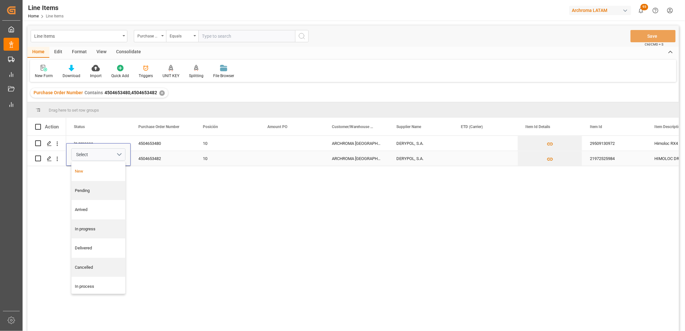
drag, startPoint x: 87, startPoint y: 172, endPoint x: 128, endPoint y: 162, distance: 41.7
click at [88, 172] on div "New" at bounding box center [98, 171] width 47 height 6
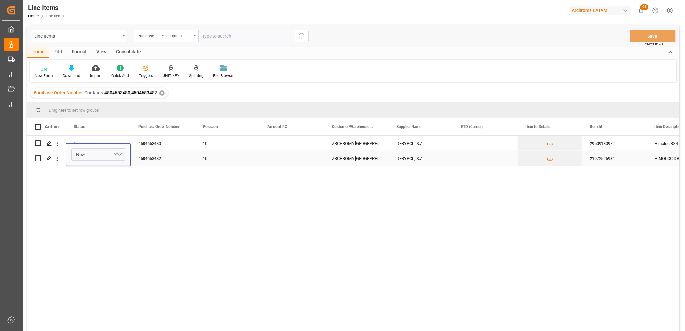
click at [146, 158] on div "4504653482" at bounding box center [163, 158] width 64 height 15
click at [656, 39] on button "Save" at bounding box center [652, 36] width 45 height 12
click at [368, 157] on div "ARCHROMA [GEOGRAPHIC_DATA] S DE RL DE CV ([GEOGRAPHIC_DATA][PERSON_NAME])" at bounding box center [356, 158] width 64 height 15
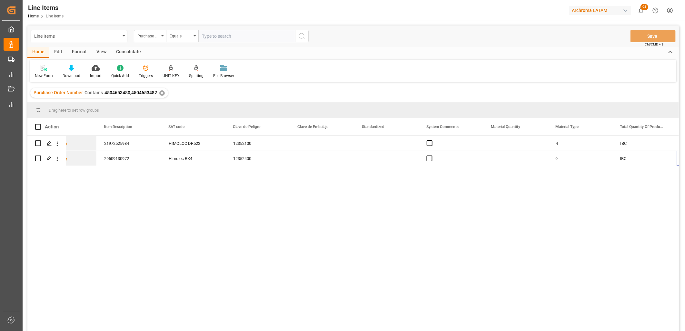
scroll to position [0, 550]
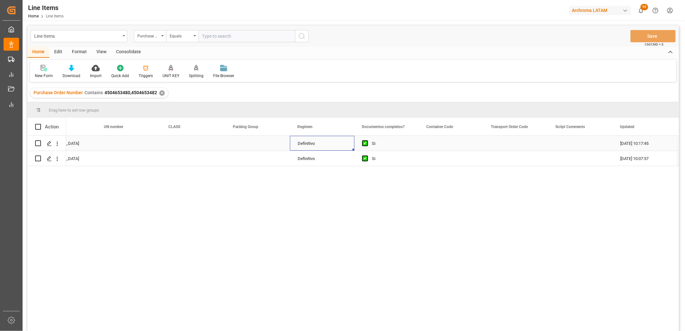
click at [306, 144] on div "Definitivo" at bounding box center [322, 143] width 64 height 15
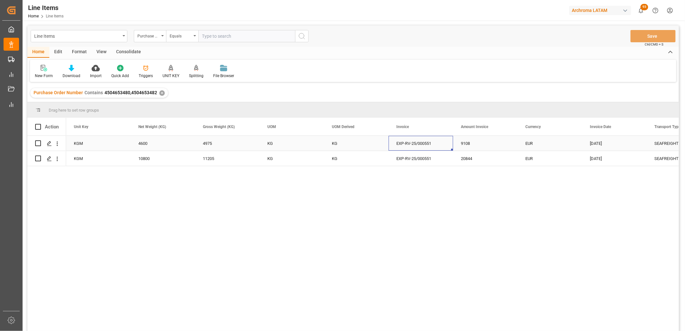
click at [414, 146] on div "EXP-RV-25/000551" at bounding box center [421, 143] width 64 height 15
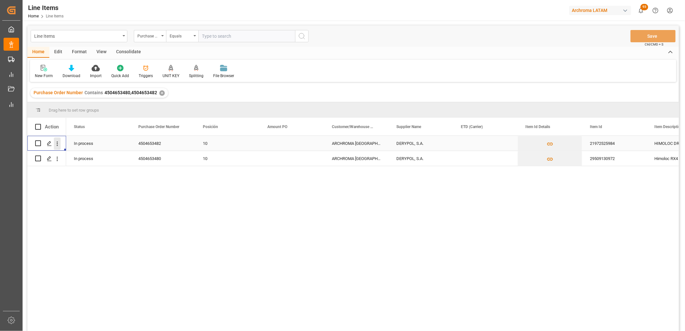
click at [56, 143] on icon "open menu" at bounding box center [57, 143] width 7 height 7
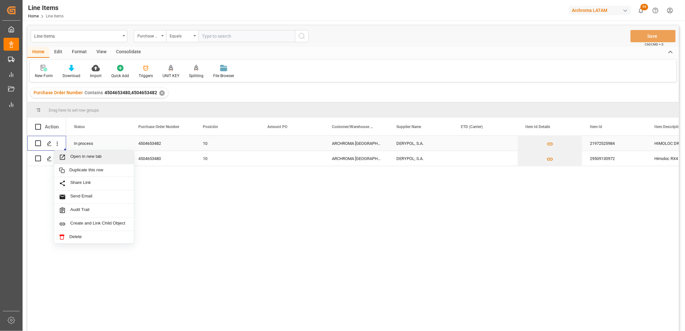
click at [62, 157] on icon "Press SPACE to select this row." at bounding box center [62, 156] width 5 height 5
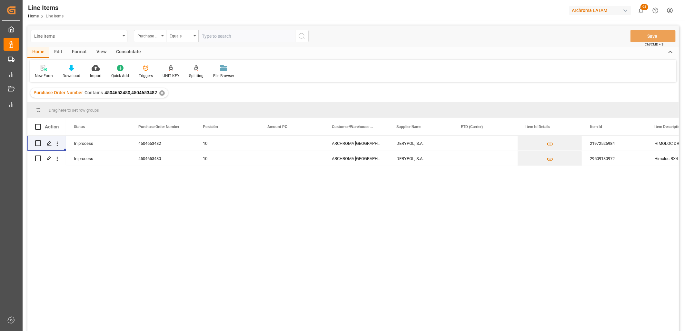
click at [223, 173] on div "12352100 HIMOLOC DR522 21972525984 DERYPOL, S.A. ARCHROMA MEXICO S DE RL DE CV …" at bounding box center [372, 235] width 613 height 199
click at [227, 189] on div "12352100 HIMOLOC DR522 21972525984 DERYPOL, S.A. ARCHROMA MEXICO S DE RL DE CV …" at bounding box center [372, 235] width 613 height 199
click at [39, 126] on span at bounding box center [38, 127] width 6 height 6
click at [40, 124] on input "checkbox" at bounding box center [40, 124] width 0 height 0
checkbox input "true"
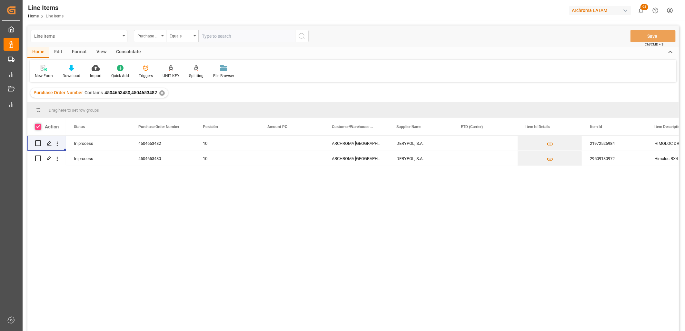
checkbox input "true"
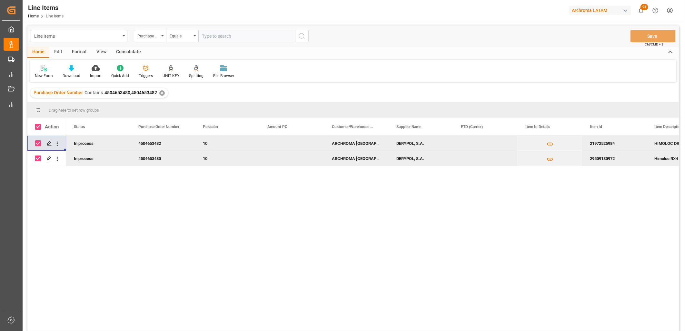
click at [126, 50] on div "Consolidate" at bounding box center [128, 52] width 35 height 11
click at [52, 73] on div "Consolidation List" at bounding box center [51, 76] width 32 height 6
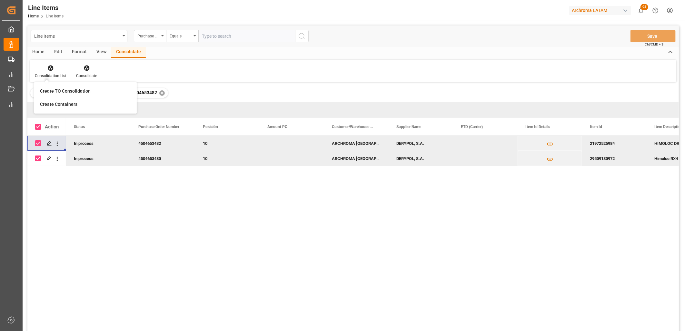
click at [436, 256] on div "12352100 HIMOLOC DR522 21972525984 DERYPOL, S.A. ARCHROMA MEXICO S DE RL DE CV …" at bounding box center [372, 235] width 613 height 199
click at [56, 75] on div "Consolidation List" at bounding box center [51, 76] width 32 height 6
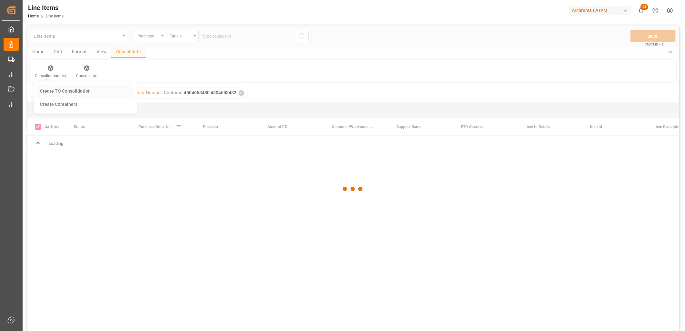
click at [59, 92] on div "Line Items Purchase Order Number Equals Save Ctrl/CMD + S Home Edit Format View…" at bounding box center [352, 186] width 651 height 322
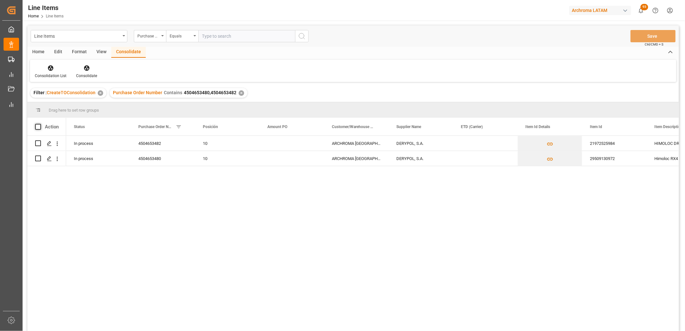
click at [41, 127] on span at bounding box center [38, 127] width 6 height 6
click at [40, 124] on input "checkbox" at bounding box center [40, 124] width 0 height 0
checkbox input "true"
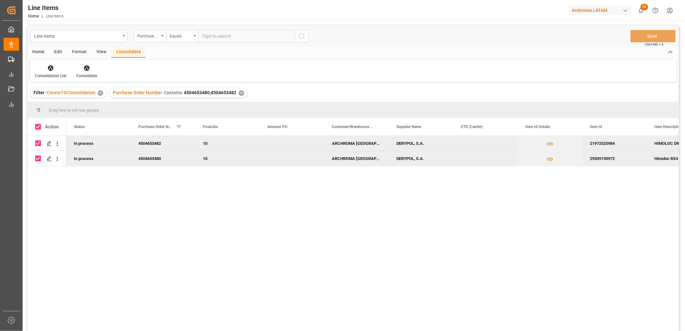
click at [86, 73] on div "Consolidate" at bounding box center [86, 76] width 21 height 6
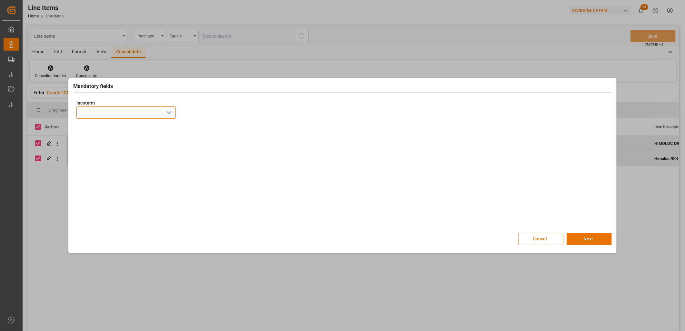
drag, startPoint x: 92, startPoint y: 112, endPoint x: 114, endPoint y: 115, distance: 22.6
click at [92, 112] on input at bounding box center [125, 112] width 99 height 12
click at [168, 112] on icon "open menu" at bounding box center [169, 113] width 8 height 8
click at [96, 201] on div "CIF" at bounding box center [126, 199] width 99 height 15
type input "CIF"
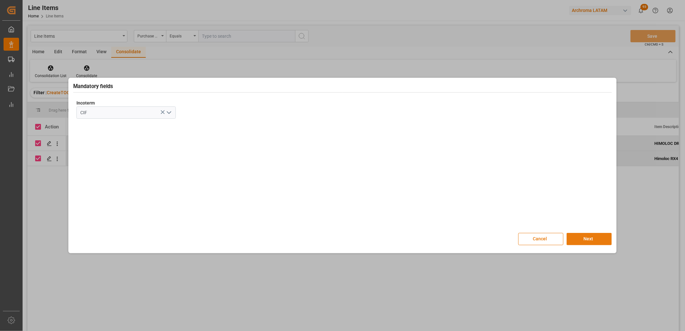
click at [594, 242] on button "Next" at bounding box center [589, 239] width 45 height 12
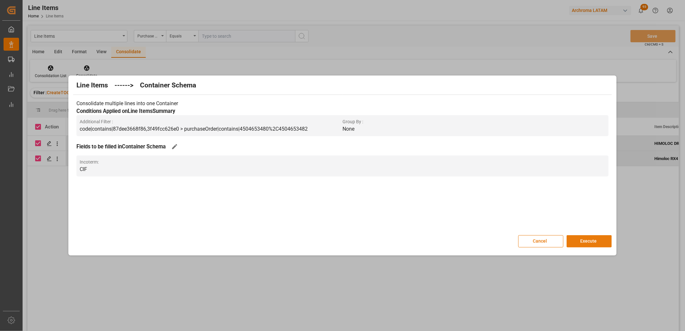
drag, startPoint x: 585, startPoint y: 240, endPoint x: 571, endPoint y: 240, distance: 13.9
click at [585, 240] on button "Execute" at bounding box center [589, 241] width 45 height 12
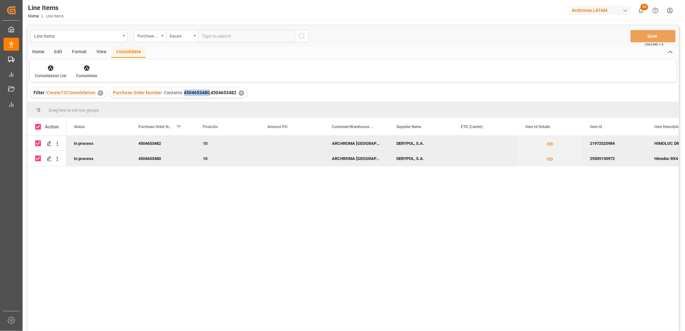
drag, startPoint x: 182, startPoint y: 94, endPoint x: 207, endPoint y: 94, distance: 25.2
click at [207, 94] on span "4504653480,4504653482" at bounding box center [210, 92] width 53 height 5
copy span "4504653480"
click at [222, 94] on span "4504653480,4504653482" at bounding box center [210, 92] width 53 height 5
drag, startPoint x: 235, startPoint y: 93, endPoint x: 208, endPoint y: 94, distance: 26.8
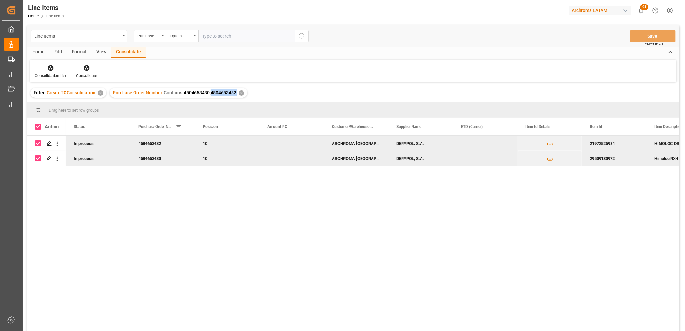
click at [208, 94] on div "Purchase Order Number Contains 4504653480,4504653482 ✕" at bounding box center [179, 93] width 138 height 10
copy span "4504653482"
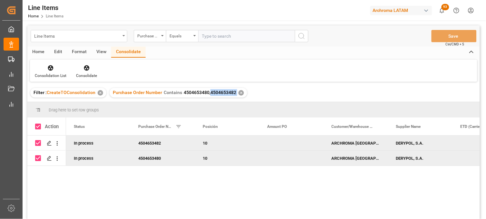
click at [89, 37] on div "Line Items" at bounding box center [77, 36] width 86 height 8
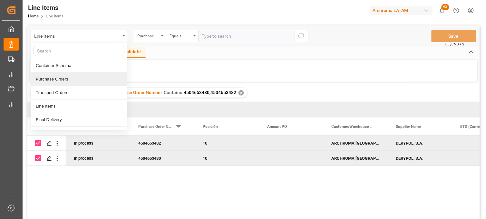
click at [157, 66] on div "Consolidation List Consolidate" at bounding box center [254, 71] width 448 height 22
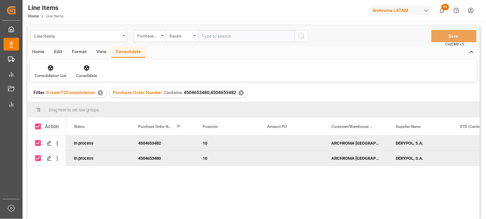
click at [99, 94] on div "✕" at bounding box center [100, 92] width 5 height 5
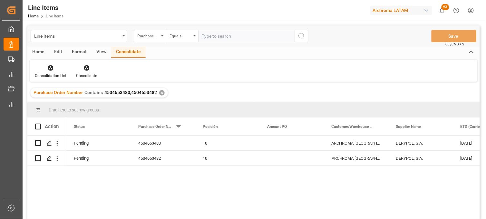
click at [160, 94] on div "✕" at bounding box center [161, 92] width 5 height 5
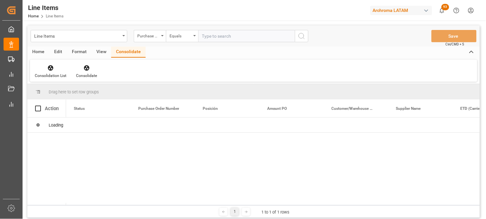
click at [217, 37] on input "text" at bounding box center [246, 36] width 97 height 12
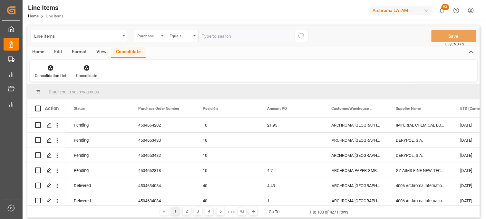
paste input "4504648614"
type input "4504648614"
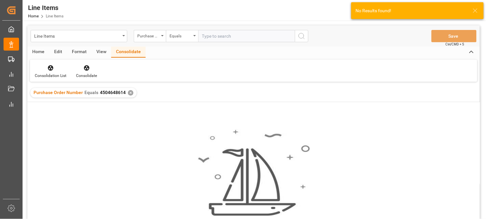
click at [128, 94] on div "✕" at bounding box center [130, 92] width 5 height 5
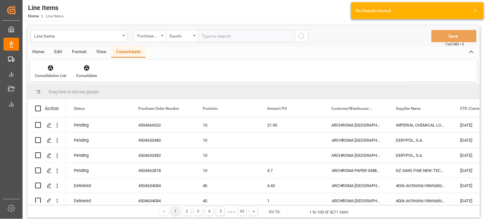
click at [208, 36] on input "text" at bounding box center [246, 36] width 97 height 12
paste input "4504648614"
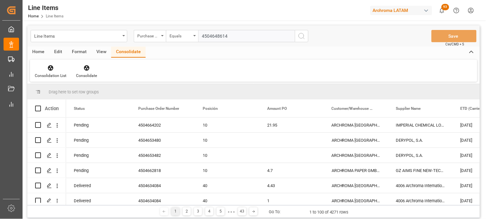
type input "4504648614"
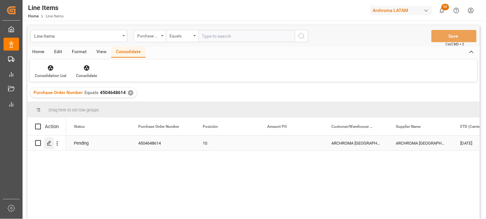
click at [49, 146] on icon "Press SPACE to select this row." at bounding box center [49, 143] width 5 height 5
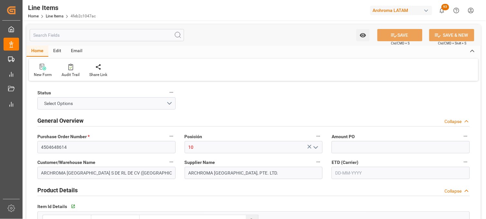
type input "12171700"
type input "14"
type input "210"
type input "256.2"
type input "2129.4"
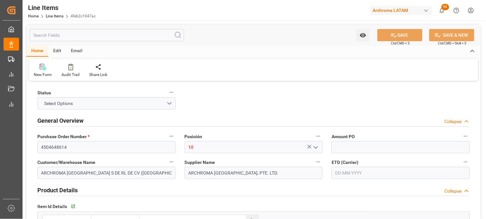
type input "3204120799"
type input "48"
type input "06-09-2025"
type input "16-09-2025"
type input "[DATE] 11:11"
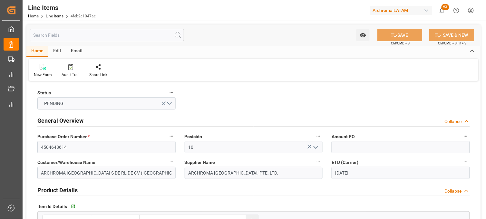
type input "06-08-2025 18:53"
type input "27-07-2025"
type input "06-09-2025"
type input "15-09-2025"
type input "[DATE]"
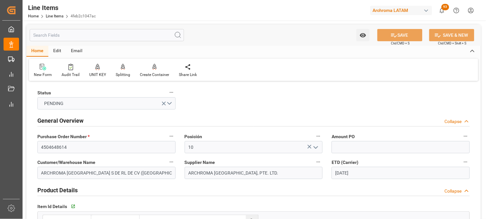
click at [327, 173] on div "ETD (Carrier) 06-09-2025" at bounding box center [400, 169] width 147 height 26
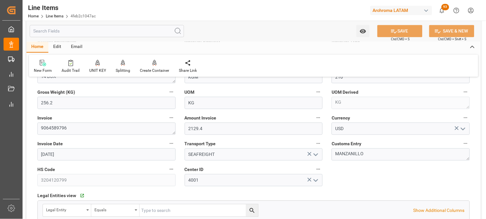
scroll to position [286, 0]
click at [351, 155] on textarea "MANZANILLO" at bounding box center [401, 154] width 138 height 12
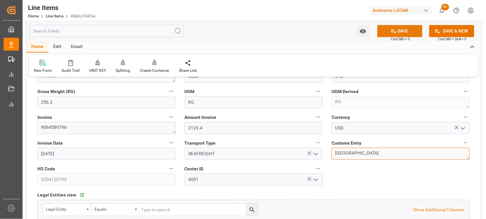
type textarea "[GEOGRAPHIC_DATA]"
click at [398, 36] on button "SAVE" at bounding box center [400, 31] width 45 height 12
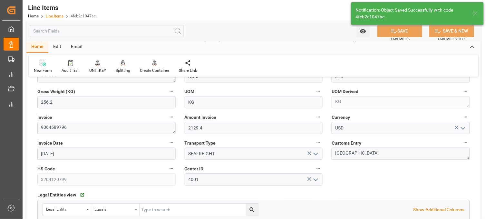
click at [54, 15] on link "Line Items" at bounding box center [55, 16] width 18 height 5
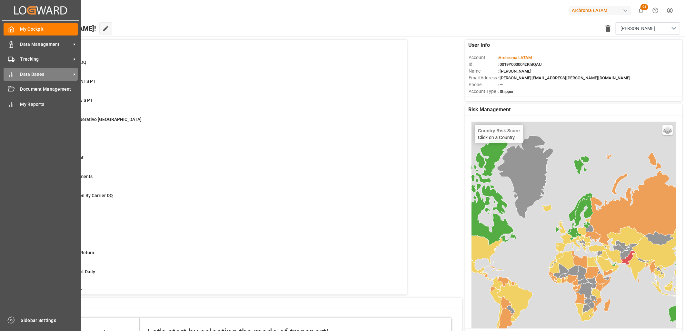
click at [29, 75] on span "Data Bases" at bounding box center [45, 74] width 51 height 7
click at [18, 75] on div "Data Bases Data Bases" at bounding box center [41, 74] width 74 height 13
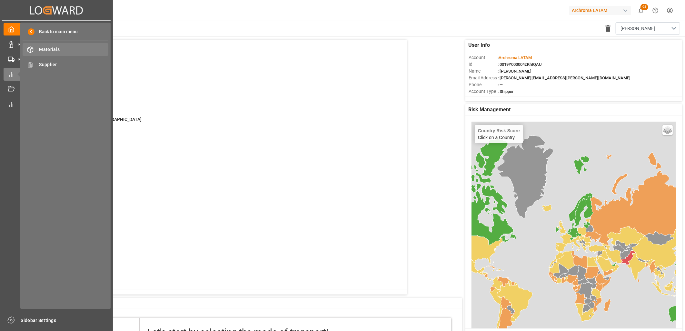
click at [47, 52] on span "Materials" at bounding box center [73, 49] width 69 height 7
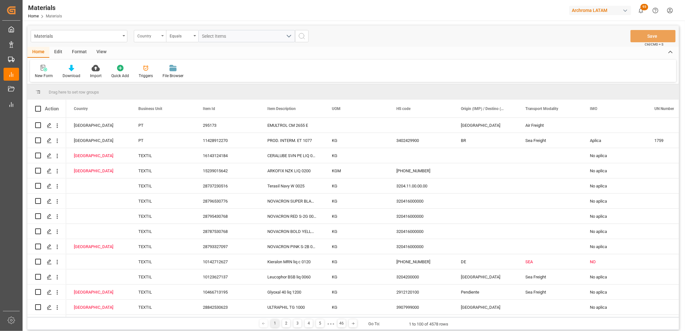
click at [155, 38] on div "Country" at bounding box center [148, 35] width 22 height 7
click at [152, 89] on div "Item Id" at bounding box center [182, 93] width 96 height 14
click at [205, 33] on input "text" at bounding box center [246, 36] width 97 height 12
type input "21972525984"
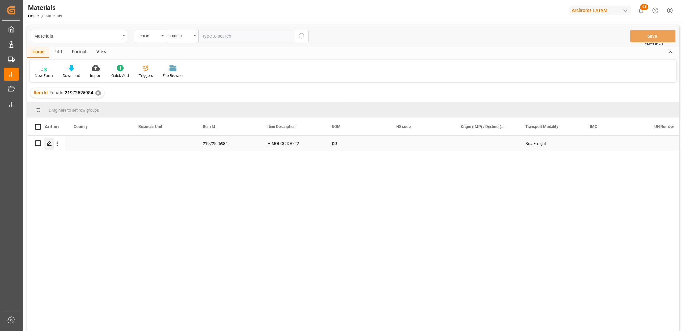
click at [51, 145] on icon "Press SPACE to select this row." at bounding box center [49, 143] width 5 height 5
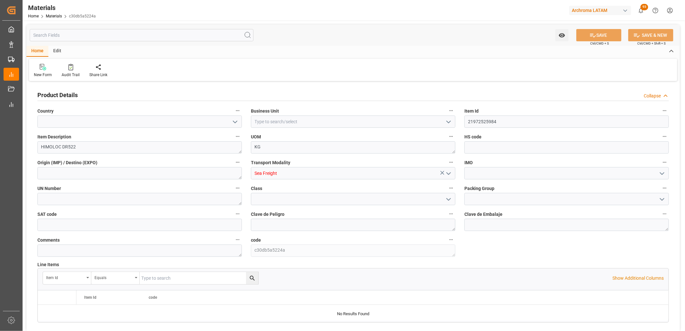
type input "12352100"
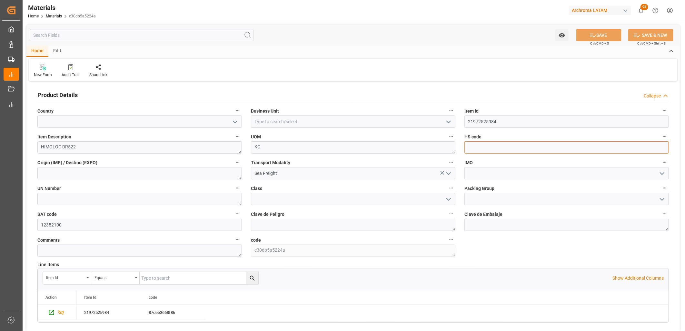
click at [480, 148] on input at bounding box center [566, 147] width 204 height 12
paste input "39089099"
type input "3908909900"
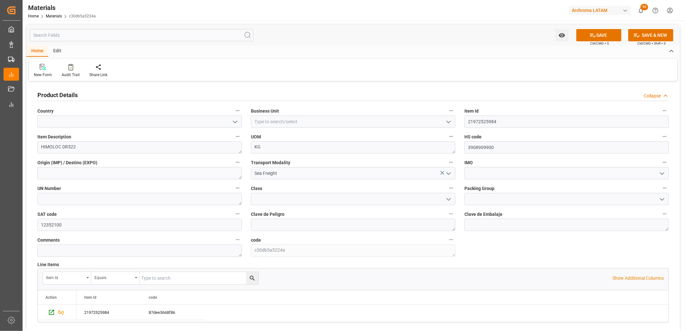
click at [661, 172] on icon "open menu" at bounding box center [662, 174] width 8 height 8
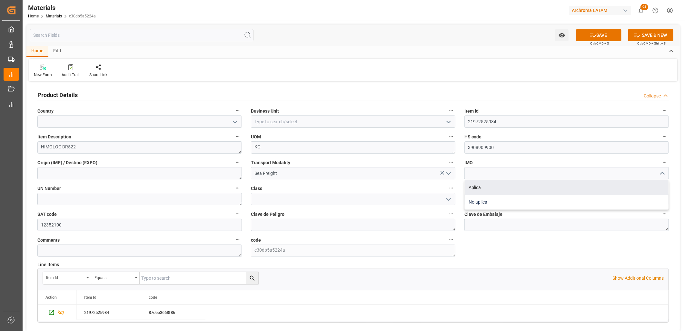
click at [501, 198] on div "No aplica" at bounding box center [567, 202] width 204 height 15
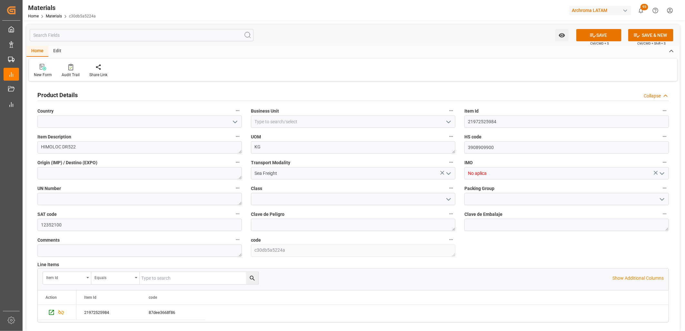
type input "No aplica"
click at [272, 123] on input at bounding box center [353, 121] width 204 height 12
click at [451, 121] on div at bounding box center [353, 121] width 204 height 12
click at [447, 119] on icon "open menu" at bounding box center [449, 122] width 8 height 8
click at [291, 149] on div "PT" at bounding box center [353, 150] width 204 height 15
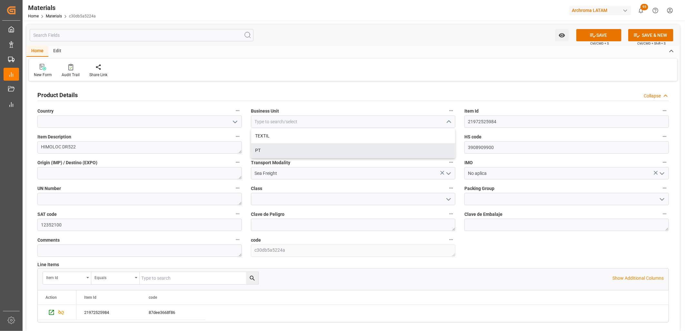
type input "PT"
click at [586, 39] on button "SAVE" at bounding box center [598, 35] width 45 height 12
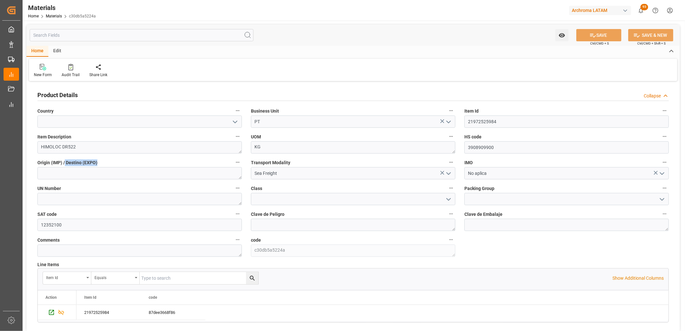
drag, startPoint x: 64, startPoint y: 162, endPoint x: 101, endPoint y: 163, distance: 36.2
click at [101, 163] on label "Origin (IMP) / Destino (EXPO)" at bounding box center [139, 162] width 204 height 9
click at [235, 120] on icon "open menu" at bounding box center [235, 122] width 8 height 8
click at [78, 134] on div "Mexico" at bounding box center [140, 136] width 204 height 15
type input "Mexico"
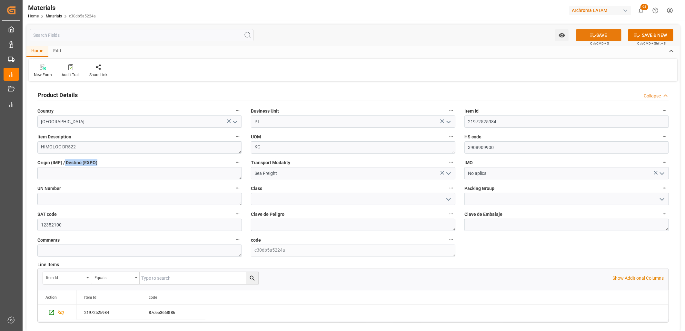
click at [591, 33] on icon at bounding box center [592, 35] width 7 height 7
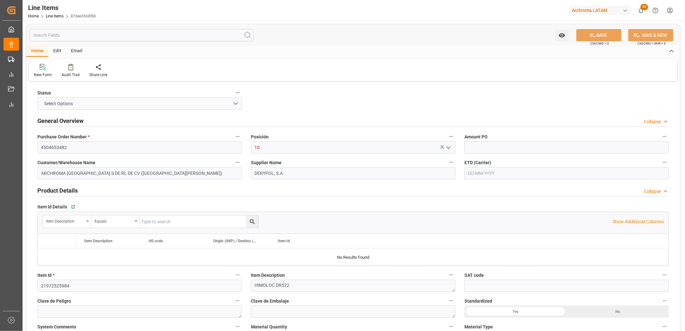
type input "12352100"
type input "4"
type input "4600"
type input "4975"
type input "9108"
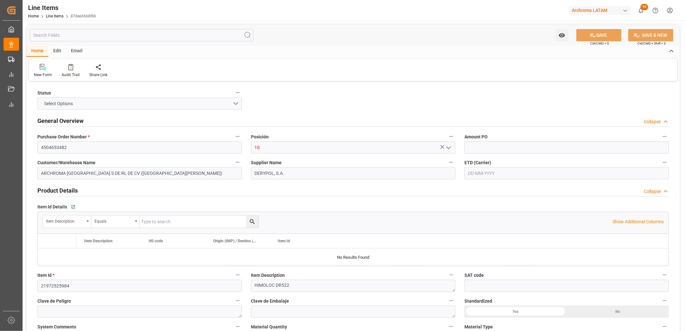
type input "3908909900"
type input "[DATE]"
type input "[DATE] 16:17"
type input "[DATE] 03:46"
type input "[DATE]"
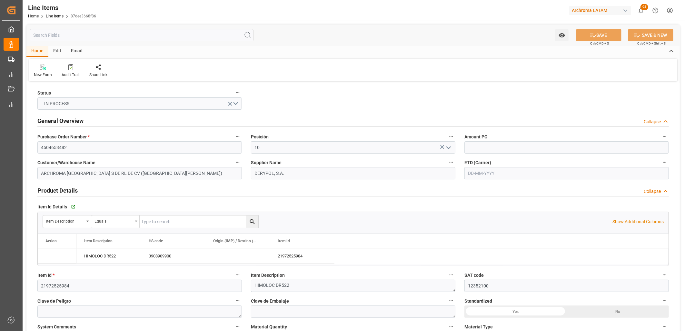
type input "[DATE]"
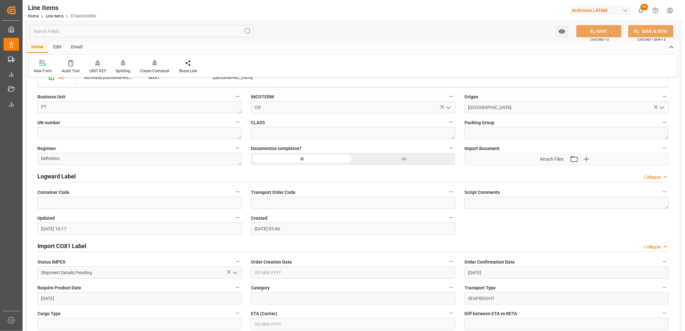
scroll to position [466, 0]
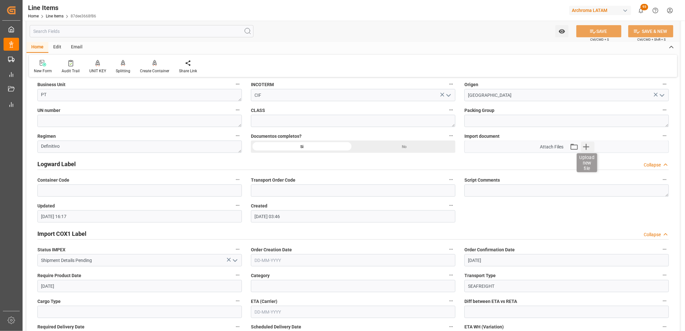
click at [584, 147] on icon "button" at bounding box center [586, 147] width 6 height 6
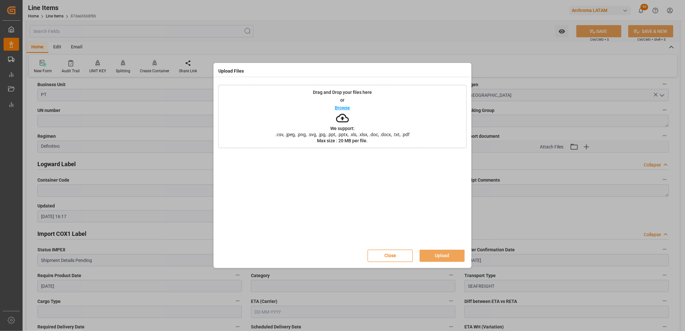
click at [320, 117] on div "Drag and Drop your files here or Browse We support: .csv, .jpeg, .png, .svg, .j…" at bounding box center [342, 116] width 248 height 63
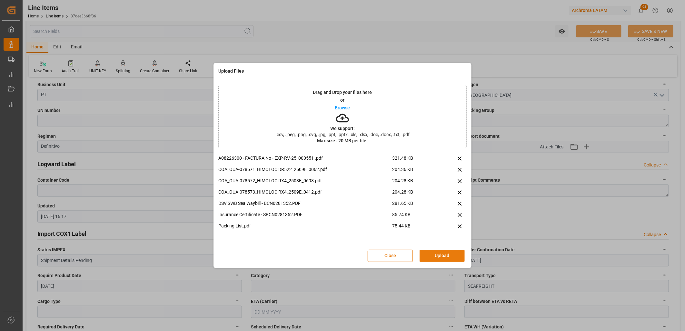
click at [444, 254] on button "Upload" at bounding box center [442, 256] width 45 height 12
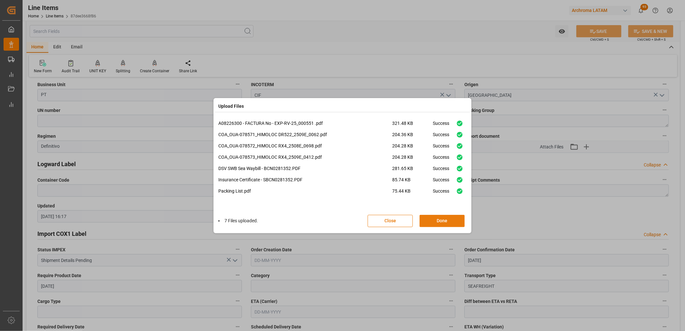
click at [452, 221] on button "Done" at bounding box center [442, 221] width 45 height 12
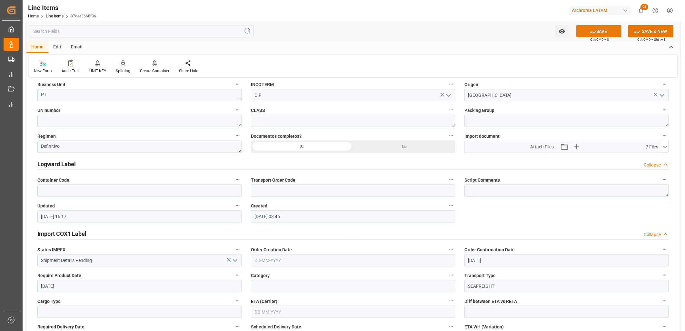
click at [599, 34] on button "SAVE" at bounding box center [598, 31] width 45 height 12
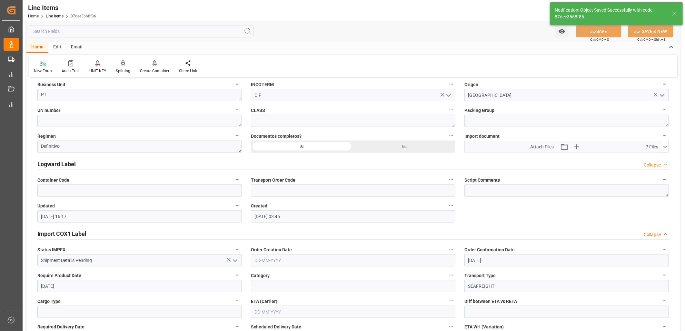
type input "26-09-2025 16:21"
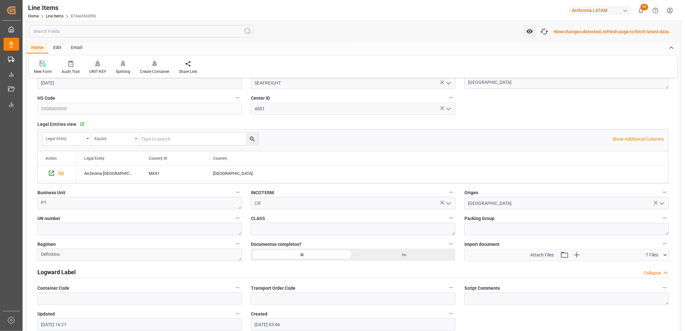
scroll to position [359, 0]
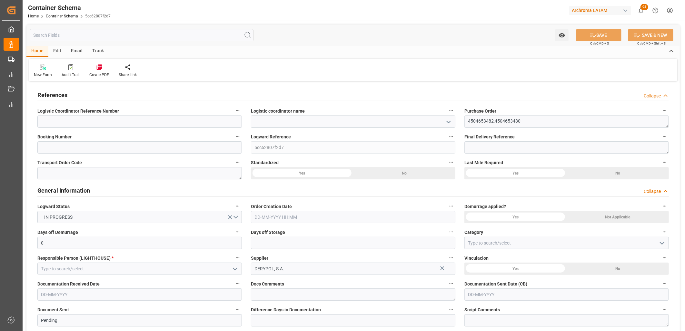
type input "0"
type input "2"
type input "13"
type input "15400"
type input "16180"
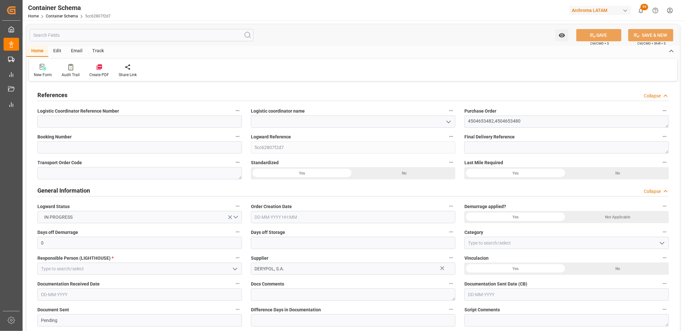
type input "0"
type input "[DATE]"
type input "[DATE] 16:26"
type input "[DATE]"
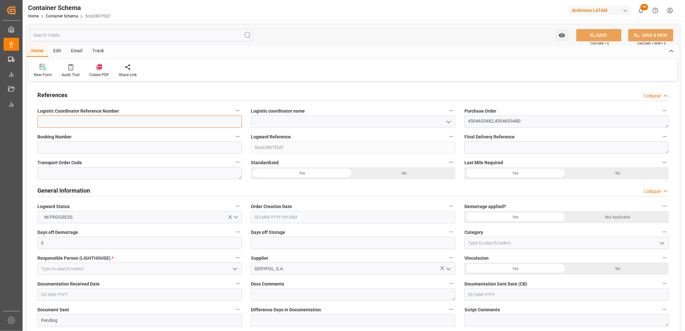
click at [139, 126] on input at bounding box center [139, 121] width 204 height 12
click at [450, 121] on icon "open menu" at bounding box center [449, 122] width 8 height 8
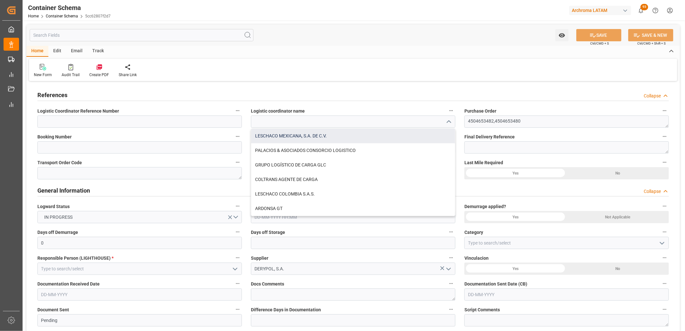
click at [310, 136] on div "LESCHACO MEXICANA, S.A. DE C.V." at bounding box center [353, 136] width 204 height 15
type input "LESCHACO MEXICANA, S.A. DE C.V."
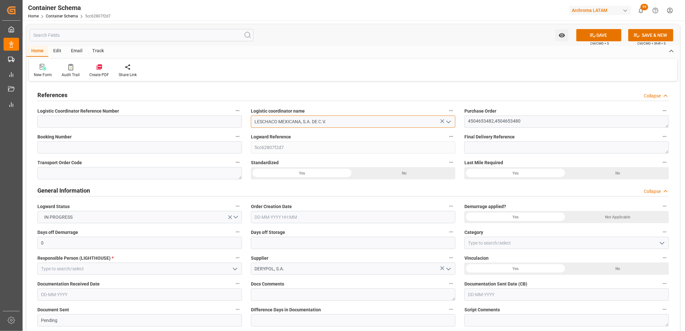
click at [292, 124] on input "LESCHACO MEXICANA, S.A. DE C.V." at bounding box center [353, 121] width 204 height 12
click at [349, 124] on input "LESCHACO MEXICANA, S.A. DE C.V." at bounding box center [353, 121] width 204 height 12
click at [471, 118] on textarea "4504653482,4504653480" at bounding box center [566, 121] width 204 height 12
drag, startPoint x: 530, startPoint y: 120, endPoint x: 462, endPoint y: 121, distance: 68.4
click at [462, 121] on div "Purchase Order 4504653482,4504653480" at bounding box center [566, 117] width 213 height 26
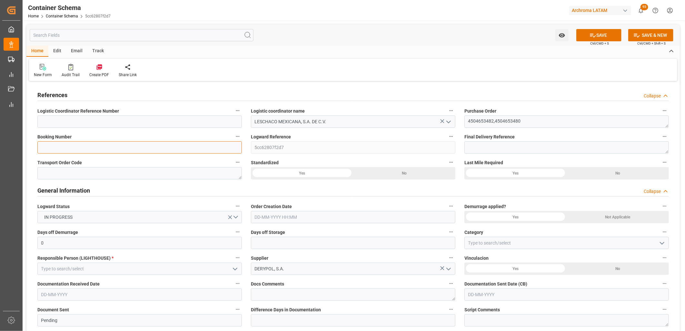
click at [182, 144] on input at bounding box center [139, 147] width 204 height 12
paste input "BCN0281352"
type input "BCN0281352"
click at [247, 148] on div "Logward Reference 5cc62807f2d7" at bounding box center [352, 143] width 213 height 26
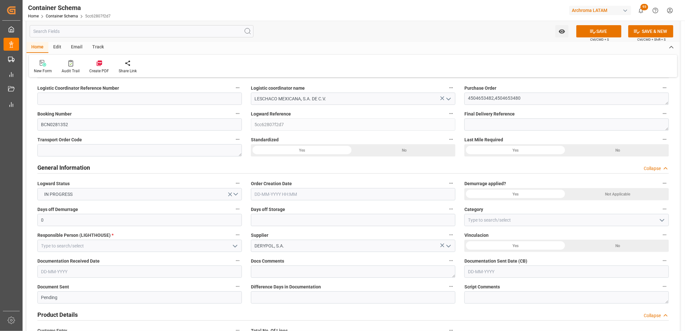
scroll to position [36, 0]
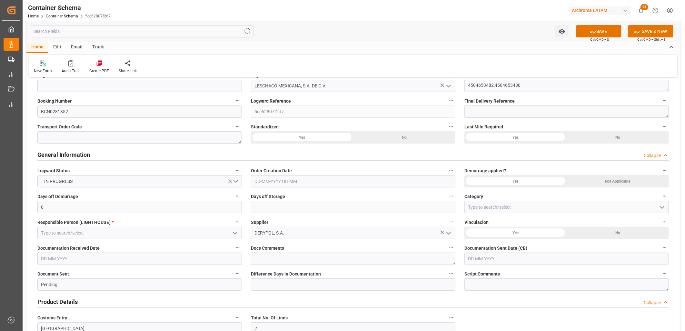
click at [459, 168] on div "Order Creation Date" at bounding box center [352, 177] width 213 height 26
click at [266, 183] on input "text" at bounding box center [353, 181] width 204 height 12
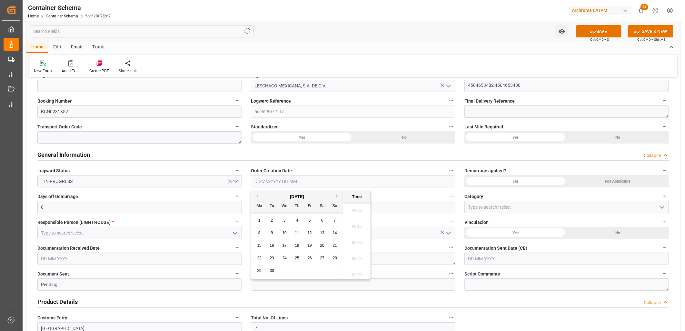
scroll to position [631, 0]
click at [263, 226] on div "1 2 3 4 5 6 7" at bounding box center [297, 220] width 88 height 13
click at [312, 259] on span "26" at bounding box center [309, 258] width 4 height 5
click at [357, 223] on li "10:00" at bounding box center [356, 225] width 27 height 16
type input "[DATE] 10:00"
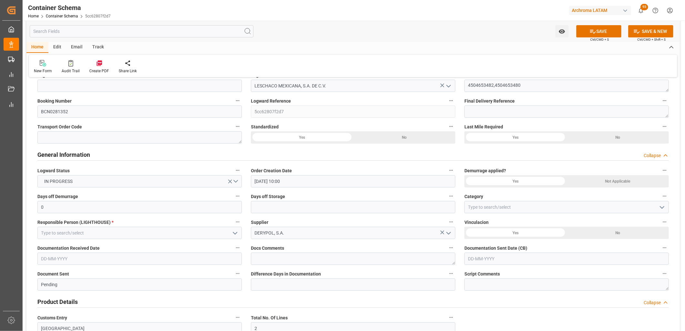
click at [537, 183] on div "Yes" at bounding box center [515, 181] width 102 height 12
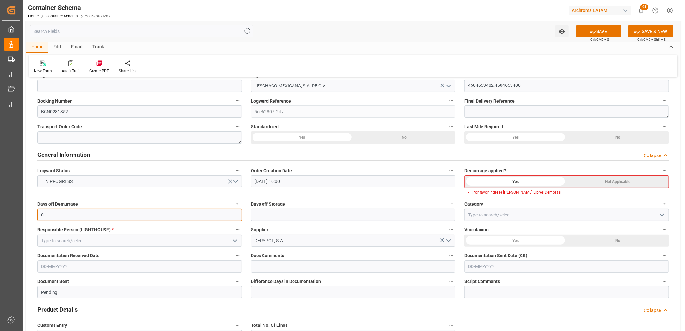
click at [111, 213] on input "0" at bounding box center [139, 215] width 204 height 12
type input "10"
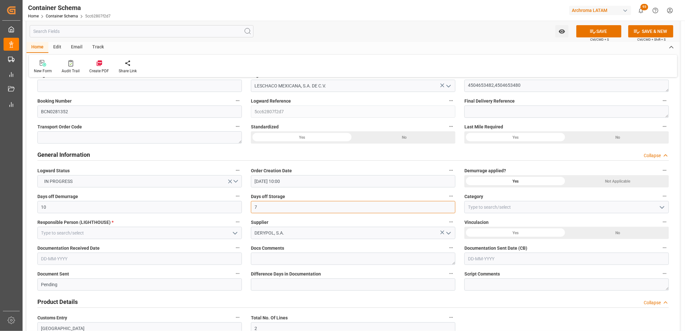
type input "7"
type input "On time"
click at [60, 233] on input at bounding box center [139, 233] width 204 height 12
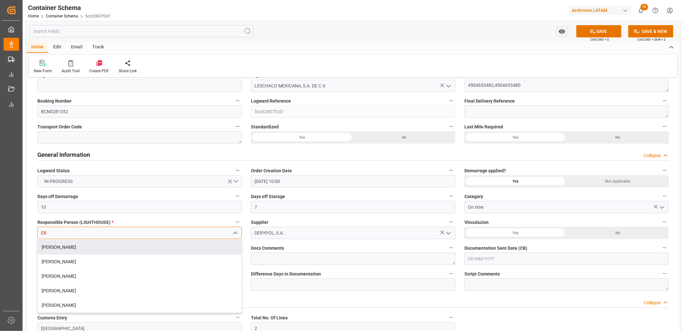
click at [64, 245] on div "[PERSON_NAME]" at bounding box center [140, 247] width 204 height 15
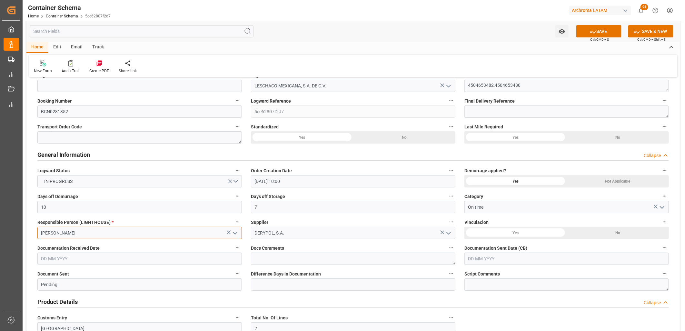
type input "[PERSON_NAME]"
click at [610, 230] on div "No" at bounding box center [618, 233] width 102 height 12
click at [173, 253] on input "text" at bounding box center [139, 258] width 204 height 12
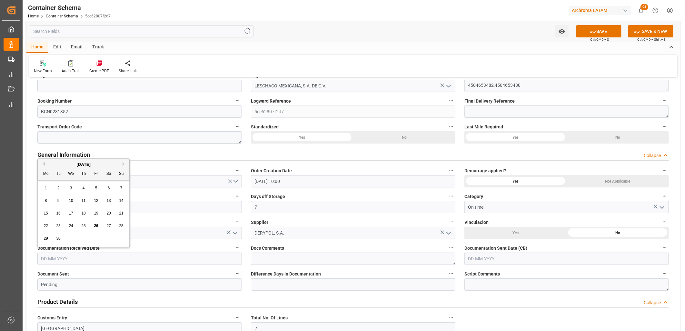
click at [51, 197] on div "8 9 10 11 12 13 14" at bounding box center [84, 200] width 88 height 13
click at [72, 227] on span "24" at bounding box center [71, 225] width 4 height 5
type input "[DATE]"
click at [480, 260] on input "text" at bounding box center [566, 258] width 204 height 12
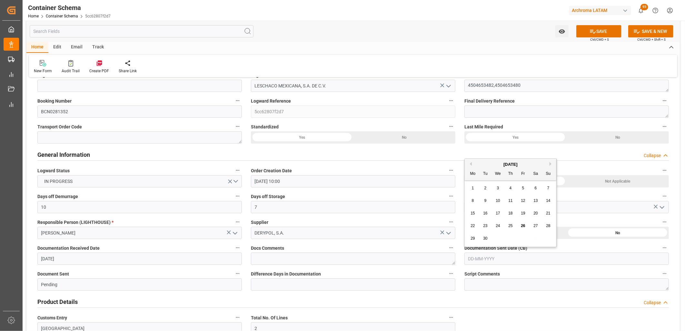
click at [477, 245] on div "September 2025 Mo Tu We Th Fr Sa Su 1 2 3 4 5 6 7 8 9 10 11 12 13 14 15 16 17 1…" at bounding box center [511, 203] width 92 height 88
click at [523, 227] on span "26" at bounding box center [523, 225] width 4 height 5
type input "[DATE]"
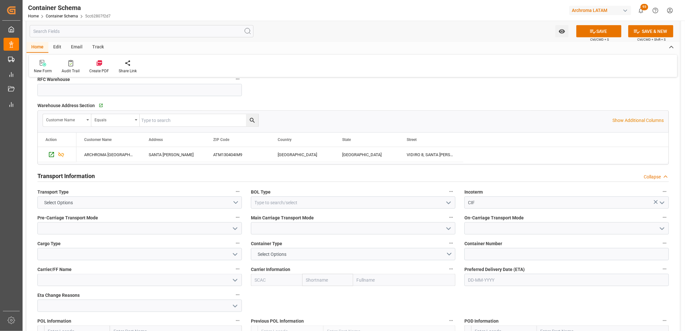
scroll to position [466, 0]
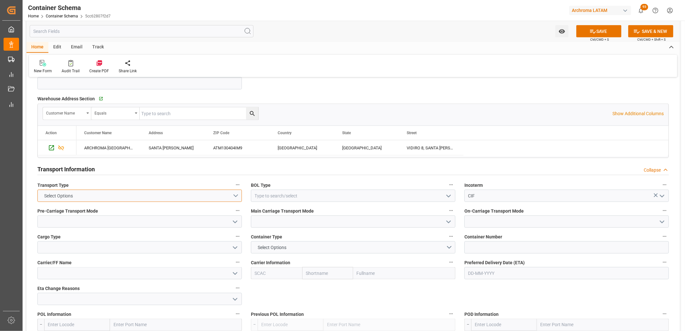
click at [236, 198] on button "Select Options" at bounding box center [139, 196] width 204 height 12
click at [175, 199] on div "SEAFREIGHT" at bounding box center [140, 198] width 204 height 14
click at [448, 195] on icon "open menu" at bounding box center [449, 196] width 8 height 8
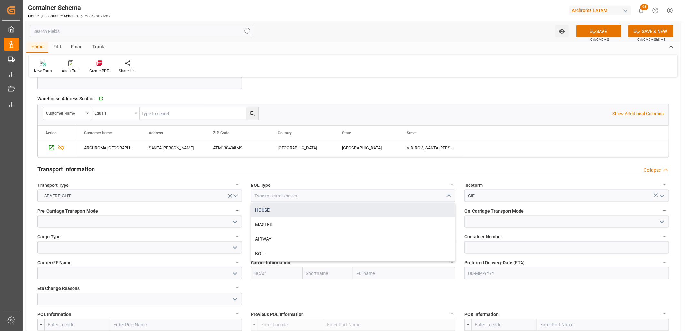
click at [277, 208] on div "HOUSE" at bounding box center [353, 210] width 204 height 15
type input "HOUSE"
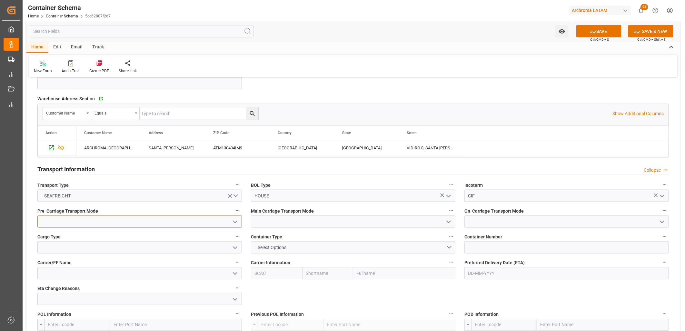
click at [213, 221] on input at bounding box center [139, 221] width 204 height 12
click at [66, 234] on div "Truck" at bounding box center [140, 236] width 204 height 15
type input "Truck"
click at [271, 223] on input at bounding box center [353, 221] width 204 height 12
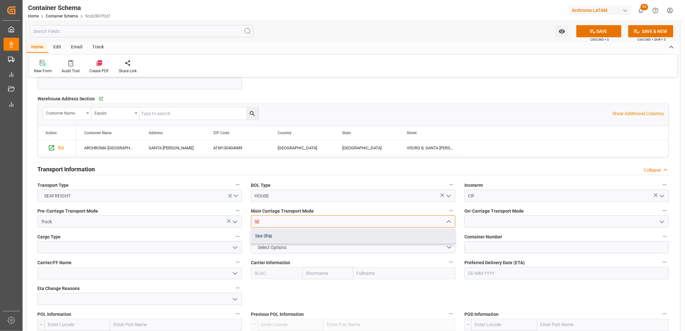
click at [275, 232] on div "Sea Ship" at bounding box center [353, 236] width 204 height 15
type input "Sea Ship"
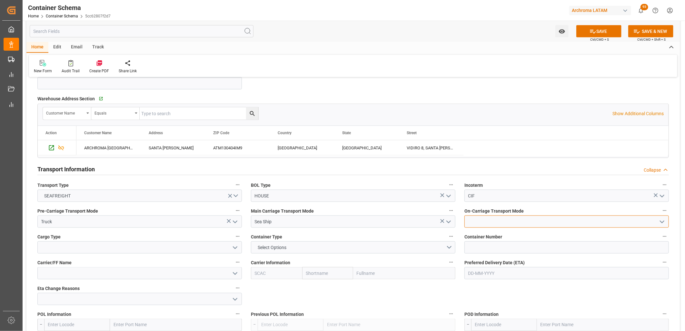
click at [489, 223] on input at bounding box center [566, 221] width 204 height 12
click at [482, 233] on div "Truck" at bounding box center [567, 236] width 204 height 15
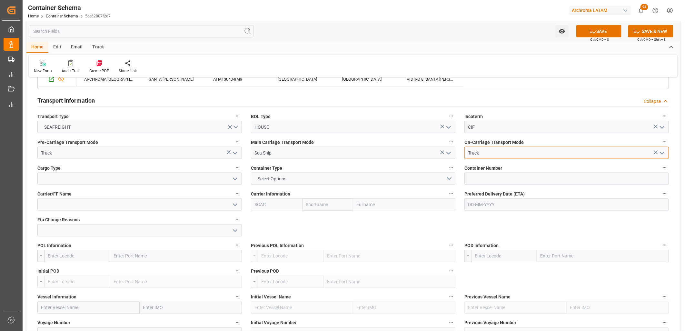
scroll to position [537, 0]
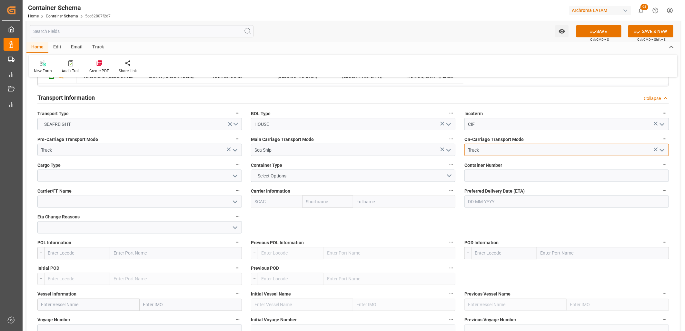
type input "Truck"
click at [177, 176] on input at bounding box center [139, 176] width 204 height 12
type input "DSV"
click at [97, 177] on input "DSV" at bounding box center [139, 176] width 204 height 12
drag, startPoint x: 76, startPoint y: 176, endPoint x: -8, endPoint y: 176, distance: 83.5
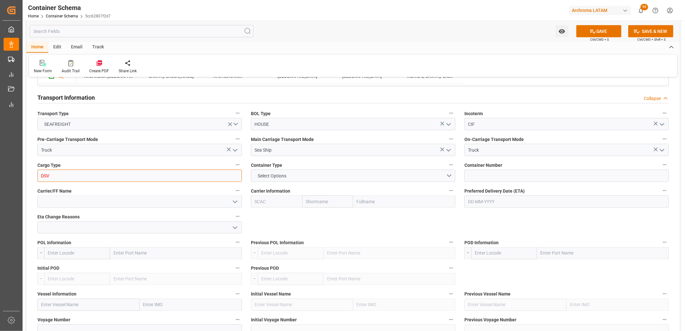
click at [0, 176] on html "Created by potrace 1.15, written by Peter Selinger 2001-2017 Created by potrace…" at bounding box center [342, 165] width 685 height 331
click at [160, 204] on div "FCL" at bounding box center [140, 204] width 204 height 15
type input "FCL"
click at [282, 176] on span "Select Options" at bounding box center [272, 176] width 35 height 7
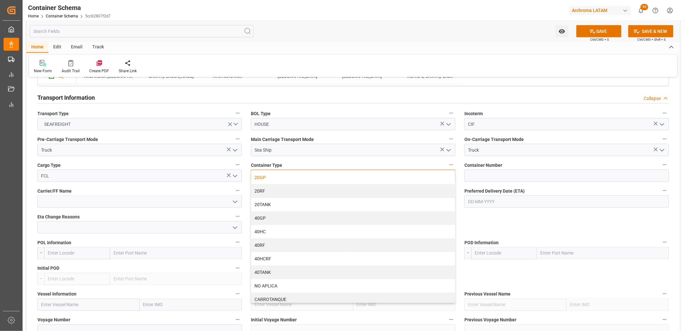
click at [271, 172] on div "20GP" at bounding box center [353, 178] width 204 height 14
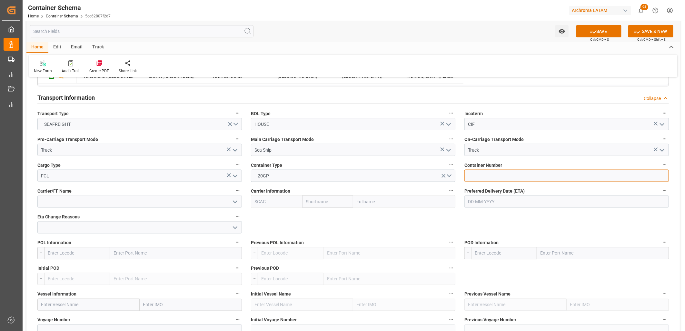
click at [499, 178] on input at bounding box center [566, 176] width 204 height 12
click at [519, 179] on input at bounding box center [566, 176] width 204 height 12
paste input "HLXU3525355"
type input "HLXU3525355"
click at [156, 203] on input at bounding box center [139, 201] width 204 height 12
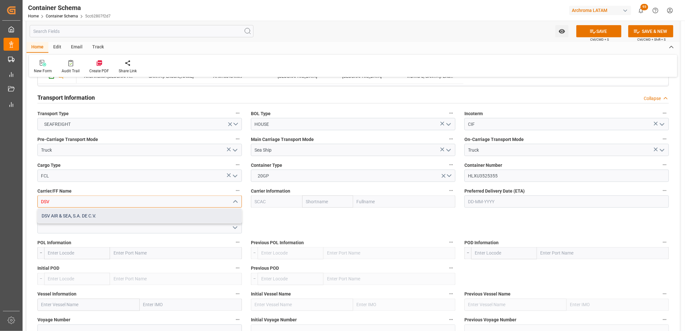
click at [156, 214] on div "DSV AIR & SEA, S.A. DE C.V." at bounding box center [140, 216] width 204 height 15
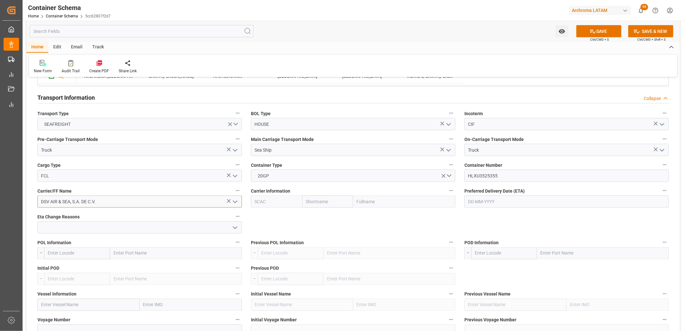
type input "DSV AIR & SEA, S.A. DE C.V."
click at [326, 204] on input "text" at bounding box center [327, 201] width 51 height 12
type input "G"
type input "HAPA"
click at [320, 205] on input "HAPA" at bounding box center [327, 201] width 51 height 12
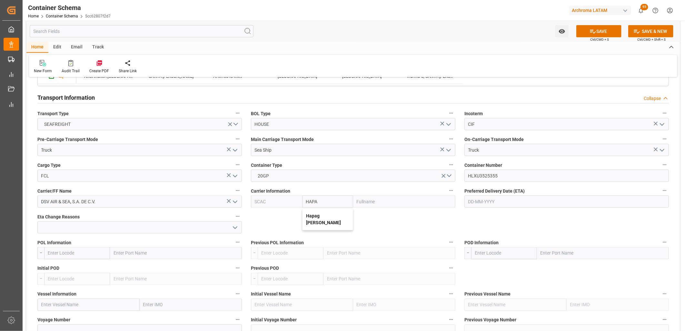
click at [317, 213] on b "Hapag [PERSON_NAME]" at bounding box center [323, 219] width 35 height 12
type input "HLCU"
type input "Hapag [PERSON_NAME]"
type input "Hapag [PERSON_NAME] Aktiengesellschaft"
type input "Hapag [PERSON_NAME]"
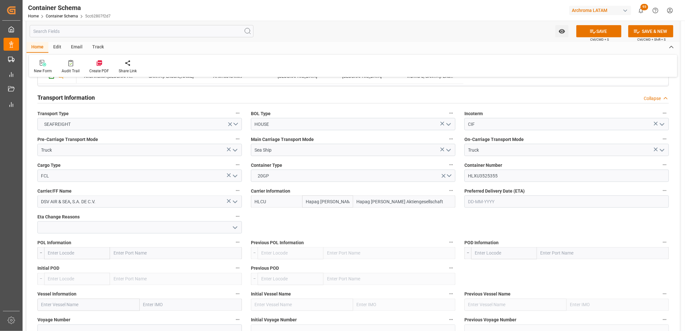
click at [494, 202] on input "text" at bounding box center [566, 201] width 204 height 12
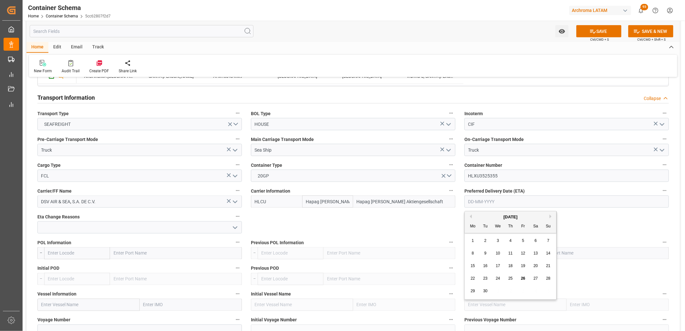
click at [478, 222] on div "Mo Tu We Th Fr Sa Su" at bounding box center [511, 226] width 92 height 13
click at [550, 217] on button "Next Month" at bounding box center [551, 216] width 4 height 4
click at [511, 255] on span "9" at bounding box center [511, 253] width 2 height 5
type input "[DATE]"
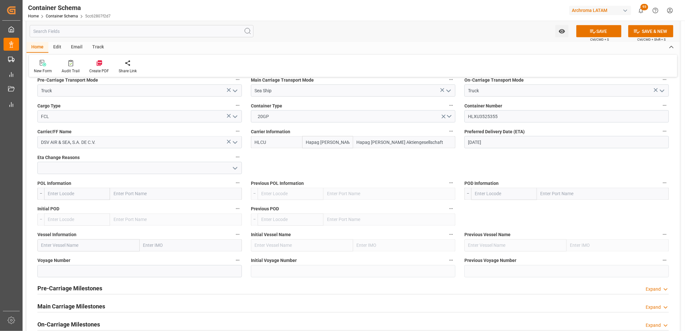
scroll to position [609, 0]
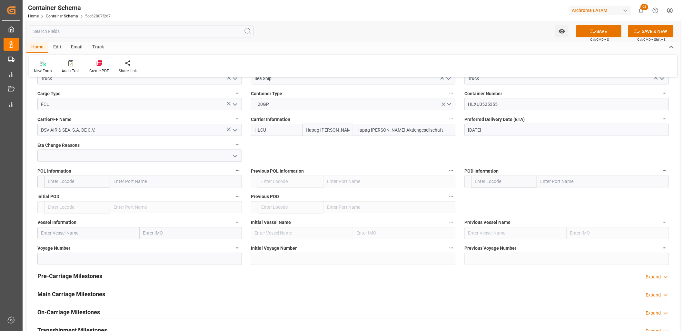
click at [144, 182] on input "text" at bounding box center [176, 181] width 132 height 12
type input "BARCELONA"
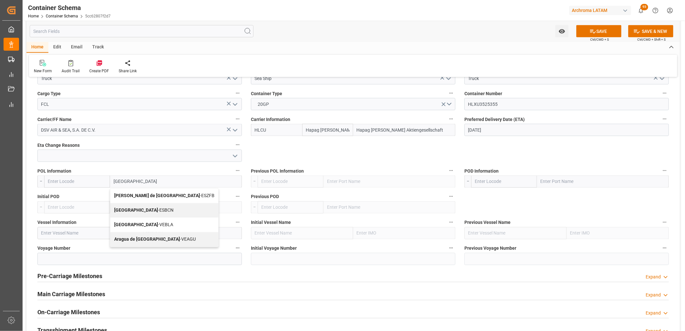
click at [116, 209] on b "[GEOGRAPHIC_DATA]" at bounding box center [136, 210] width 44 height 5
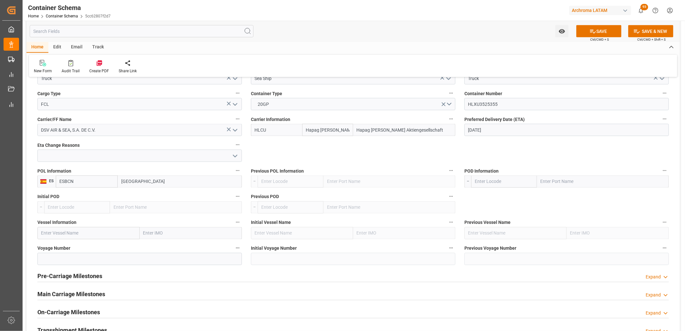
type input "ESBCN"
type input "[GEOGRAPHIC_DATA]"
click at [556, 184] on input "text" at bounding box center [603, 181] width 132 height 12
type input "VERAC"
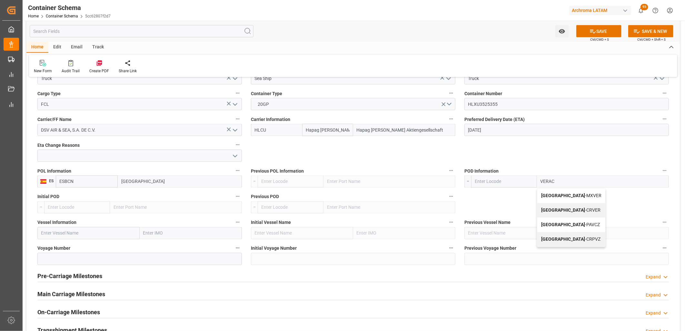
click at [556, 193] on b "[GEOGRAPHIC_DATA]" at bounding box center [563, 195] width 44 height 5
type input "MXVER"
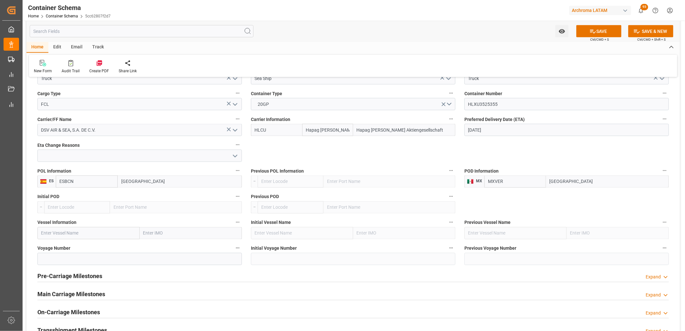
scroll to position [645, 0]
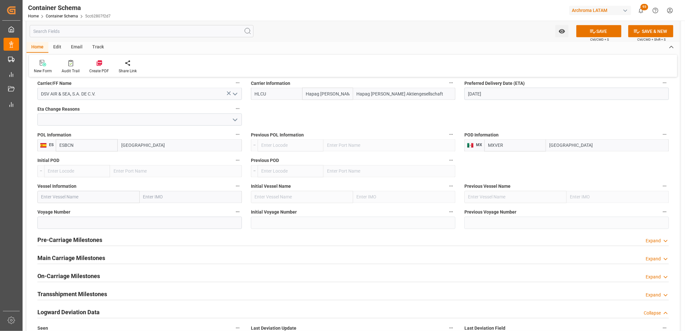
type input "[GEOGRAPHIC_DATA]"
click at [69, 193] on input "text" at bounding box center [88, 197] width 102 height 12
paste input "NICARAGUA EXPRESS"
click at [56, 207] on div "NICARAGUA EXPRESS - 9635676" at bounding box center [74, 211] width 73 height 15
type input "NICARAGUA EXPRESS"
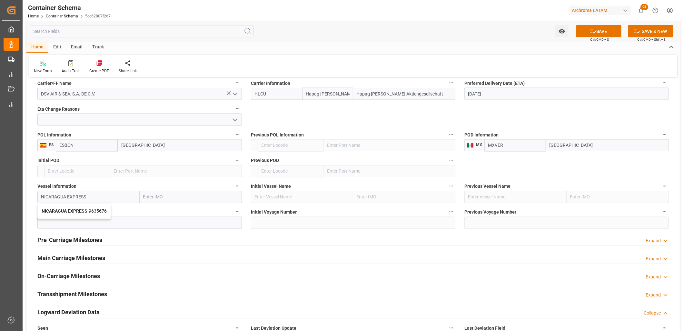
type input "9635676"
type input "NICARAGUA EXPRESS"
click at [72, 223] on input at bounding box center [139, 223] width 204 height 12
paste input "538W"
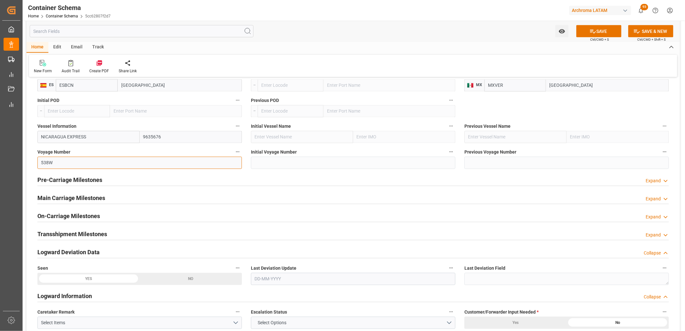
scroll to position [717, 0]
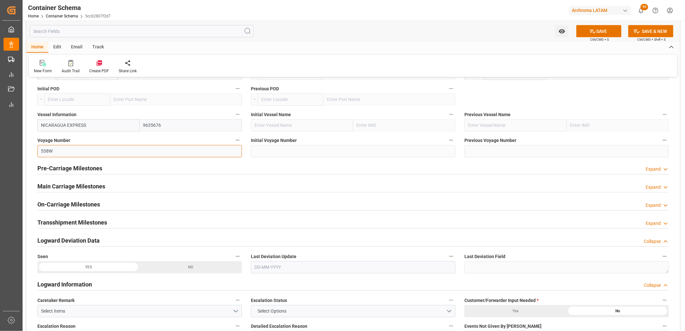
type input "538W"
drag, startPoint x: 104, startPoint y: 184, endPoint x: 237, endPoint y: 186, distance: 132.6
click at [105, 184] on div "Main Carriage Milestones Expand" at bounding box center [352, 186] width 631 height 12
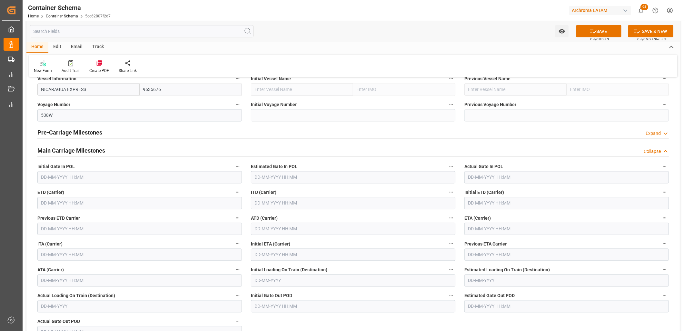
scroll to position [788, 0]
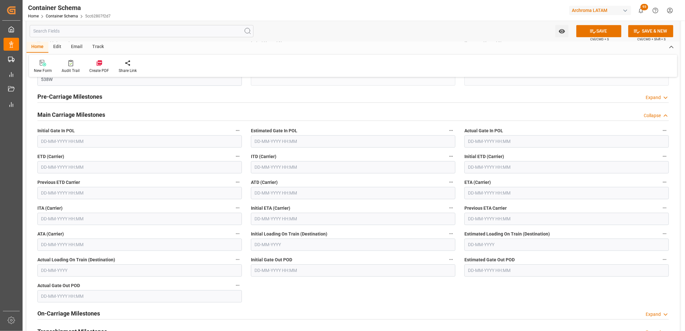
click at [478, 192] on input "text" at bounding box center [566, 193] width 204 height 12
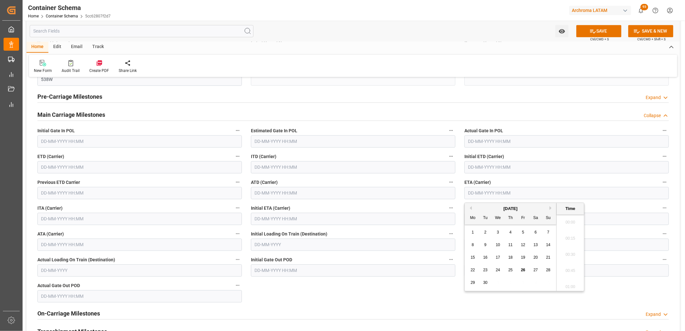
scroll to position [647, 0]
click at [549, 208] on div "Previous Month Next Month September 2025 Mo Tu We Th Fr Sa Su 1 2 3 4 5 6 7 8 9…" at bounding box center [524, 247] width 120 height 89
click at [550, 208] on button "Next Month" at bounding box center [551, 208] width 4 height 4
click at [510, 245] on span "9" at bounding box center [511, 245] width 2 height 5
type input "[DATE] 00:00"
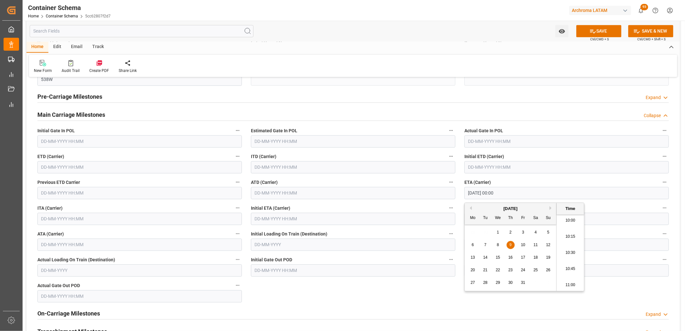
click at [461, 197] on div "ETA (Carrier) 09-10-2025 00:00" at bounding box center [566, 189] width 213 height 26
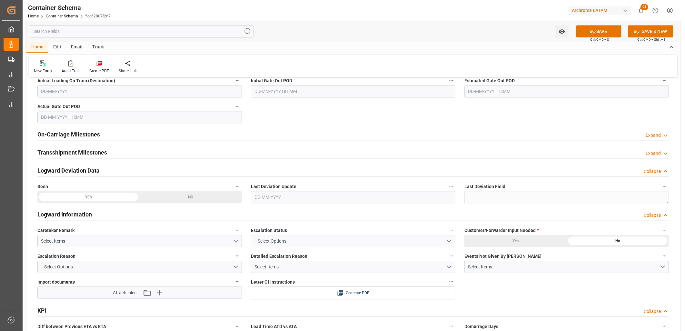
scroll to position [1039, 0]
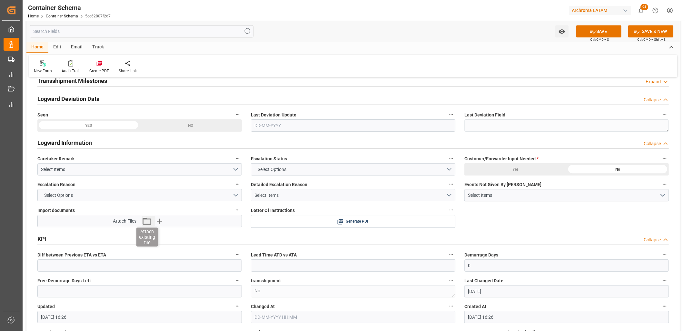
click at [146, 220] on icon "button" at bounding box center [147, 221] width 10 height 10
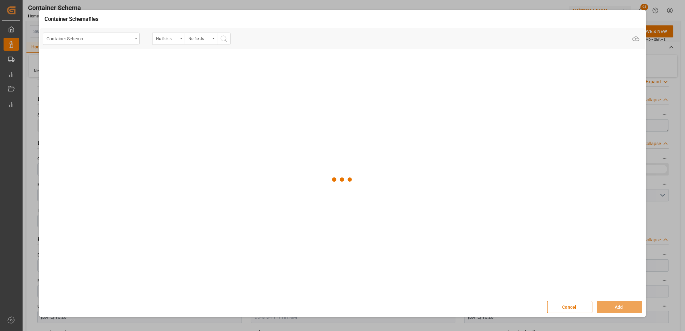
click at [136, 35] on div "Container Schema" at bounding box center [91, 39] width 97 height 12
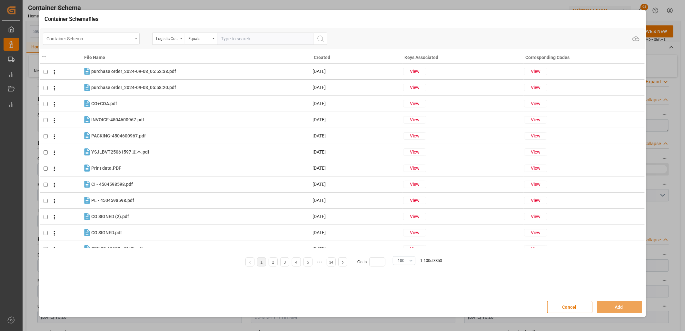
click at [139, 40] on div "Container Schema Logistic Coordinator Reference Number Equals" at bounding box center [185, 39] width 284 height 12
click at [137, 40] on div "Container Schema" at bounding box center [91, 39] width 97 height 12
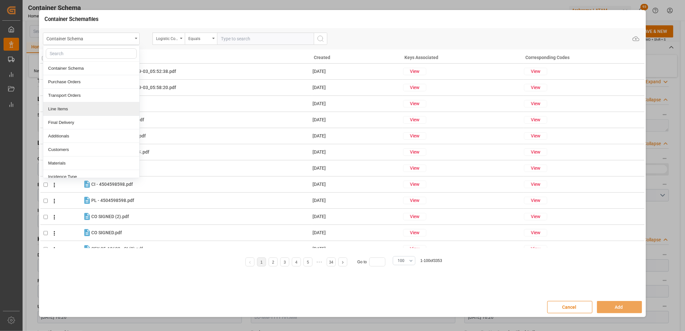
click at [83, 108] on div "Line Items" at bounding box center [91, 109] width 96 height 14
click at [171, 42] on div "Logistic Coordinator Reference Number" at bounding box center [169, 39] width 32 height 12
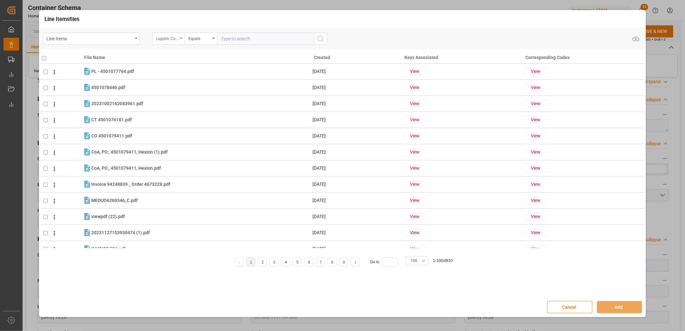
click at [173, 39] on div "Logistic Coordinator Reference Number" at bounding box center [167, 37] width 22 height 7
click at [174, 41] on div "Status" at bounding box center [167, 37] width 22 height 7
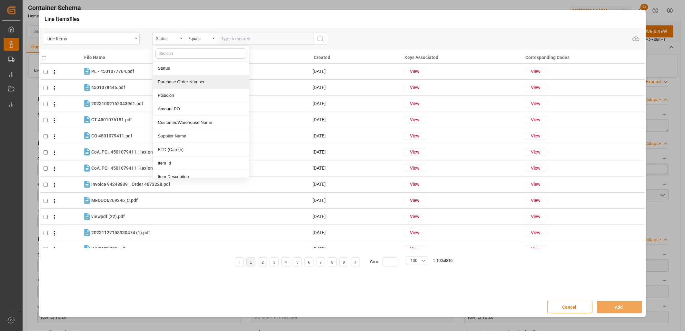
click at [187, 83] on div "Purchase Order Number" at bounding box center [201, 82] width 96 height 14
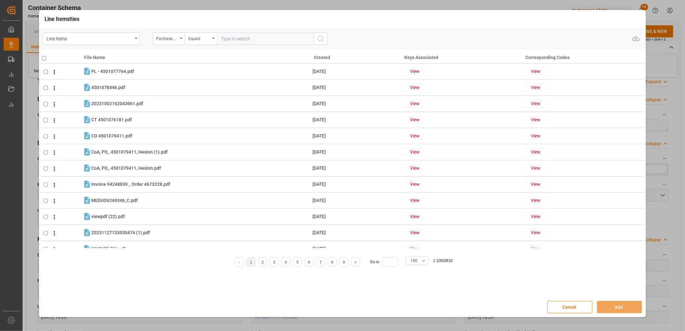
click at [222, 40] on input "text" at bounding box center [265, 39] width 97 height 12
paste input "4504653480"
type input "4504653480"
drag, startPoint x: 322, startPoint y: 40, endPoint x: 319, endPoint y: 41, distance: 3.9
click at [322, 40] on line "search button" at bounding box center [322, 40] width 1 height 1
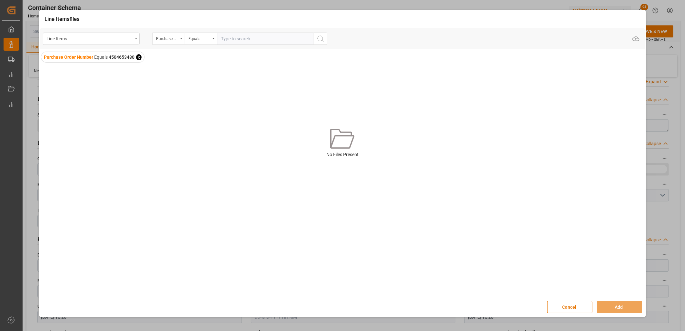
click at [138, 57] on span "x" at bounding box center [138, 57] width 5 height 6
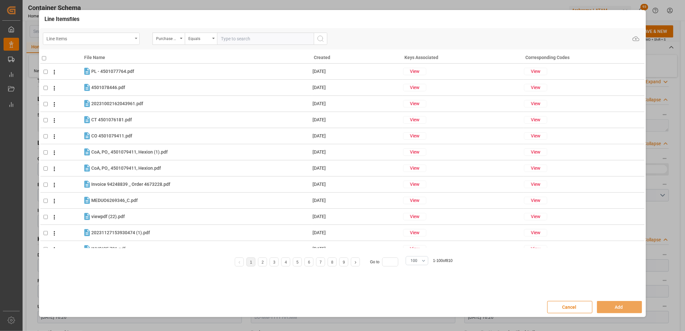
click at [132, 44] on div "Line Items" at bounding box center [91, 39] width 97 height 12
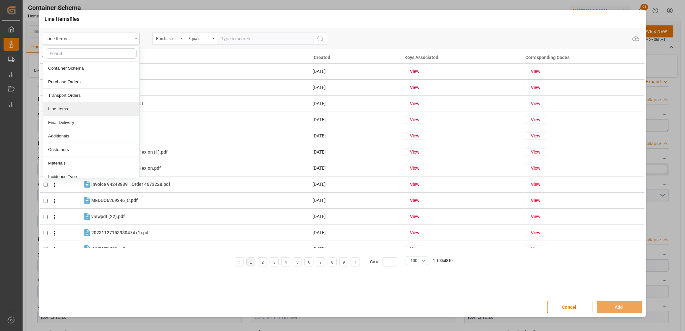
click at [79, 108] on div "Line Items" at bounding box center [91, 109] width 96 height 14
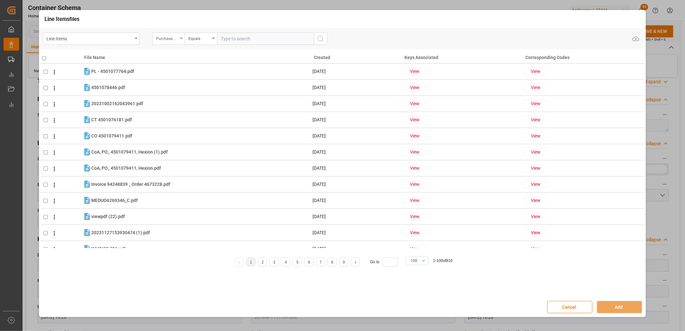
click at [182, 44] on div "Purchase Order Number" at bounding box center [169, 39] width 32 height 12
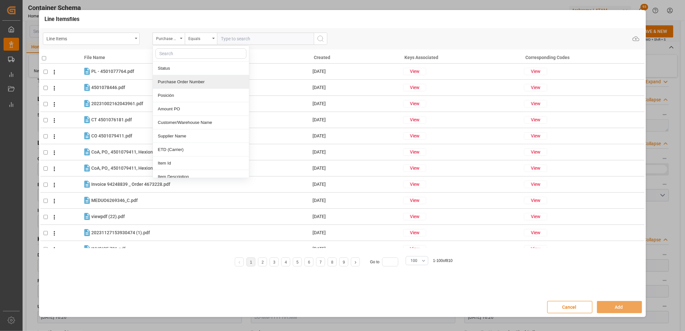
click at [182, 85] on div "Purchase Order Number" at bounding box center [201, 82] width 96 height 14
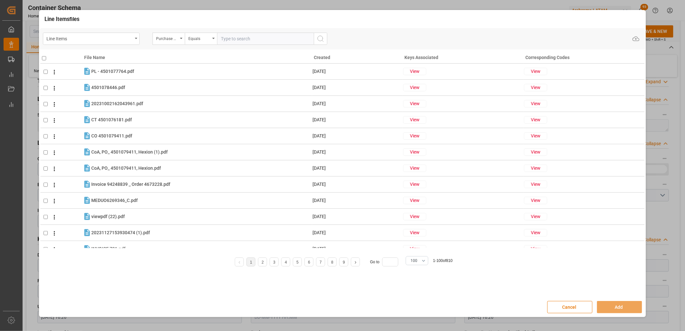
click at [224, 40] on input "text" at bounding box center [265, 39] width 97 height 12
paste input "4504653482"
type input "4504653482"
click at [325, 41] on button "search button" at bounding box center [321, 39] width 14 height 12
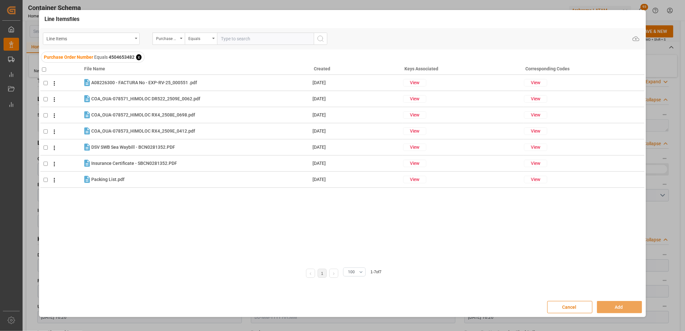
click at [43, 69] on input "checkbox" at bounding box center [44, 69] width 4 height 4
checkbox input "true"
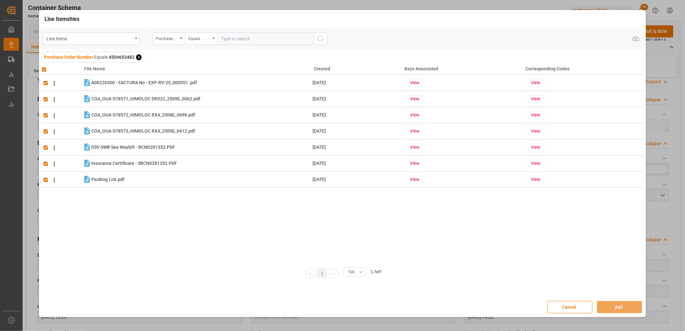
checkbox input "true"
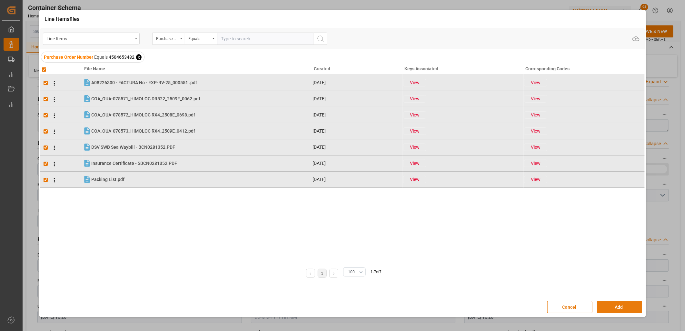
click at [612, 309] on button "Add" at bounding box center [619, 307] width 45 height 12
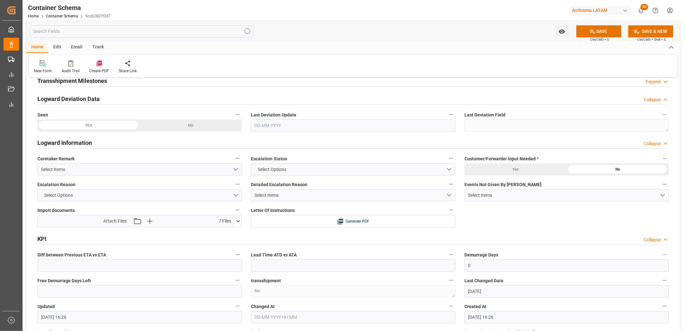
click at [589, 30] on icon at bounding box center [592, 31] width 7 height 7
click at [341, 221] on icon at bounding box center [340, 221] width 7 height 7
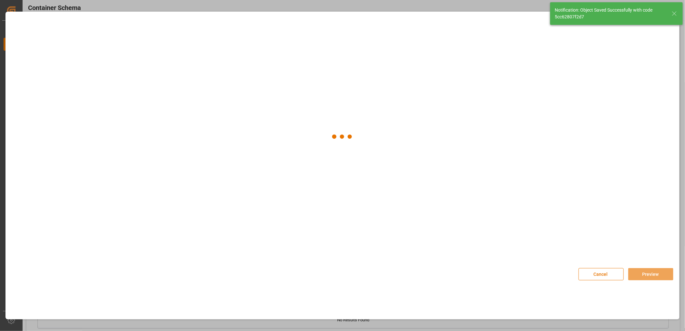
type input "Document Sent"
type input "MXVER"
type input "[GEOGRAPHIC_DATA]"
type input "NICARAGUA EXPRESS"
type input "9635676"
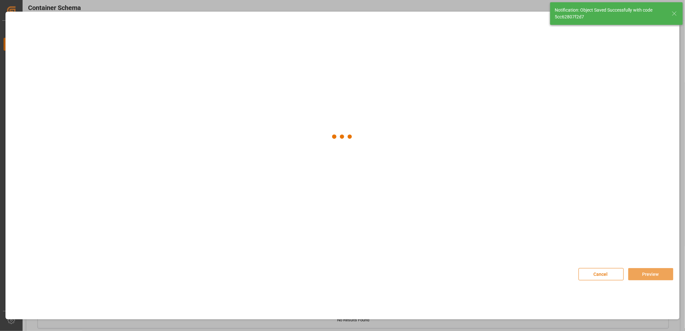
type input "538W"
type textarea "pod"
type input "NICARAGUA EXPRESS"
type input "[DATE]"
type input "[DATE] 16:32"
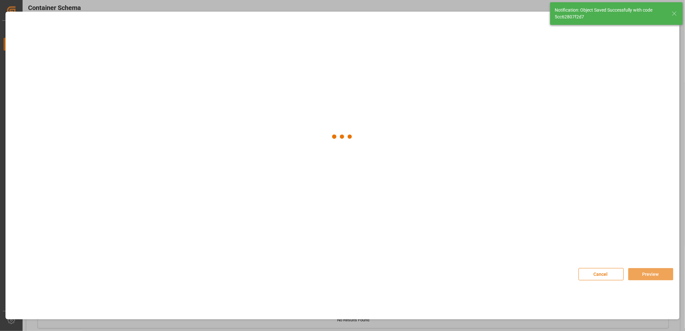
scroll to position [858, 0]
click at [58, 72] on div at bounding box center [45, 67] width 29 height 35
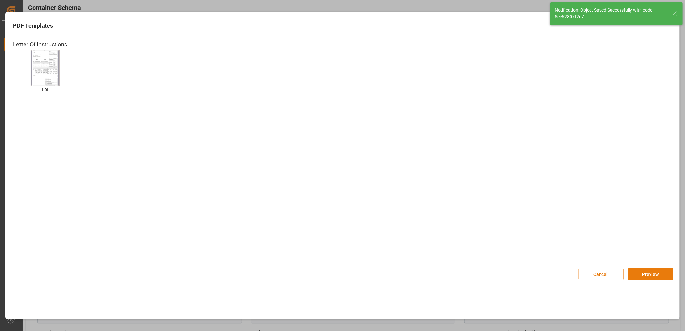
click at [657, 278] on button "Preview" at bounding box center [650, 274] width 45 height 12
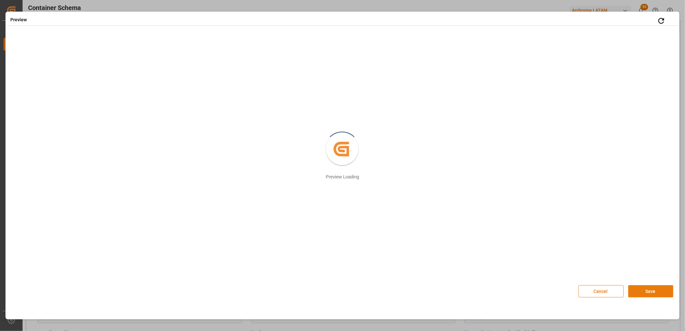
click at [639, 292] on button "Save" at bounding box center [650, 291] width 45 height 12
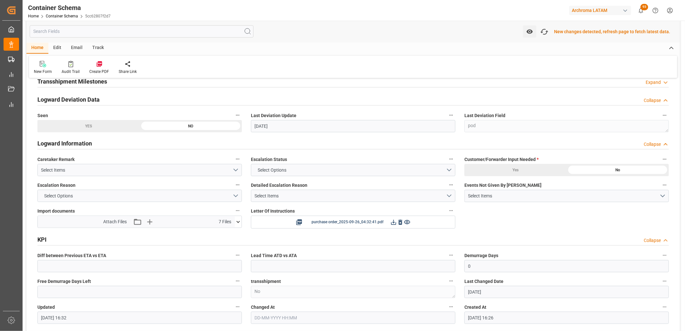
scroll to position [859, 0]
click at [549, 33] on icon "button" at bounding box center [544, 31] width 10 height 10
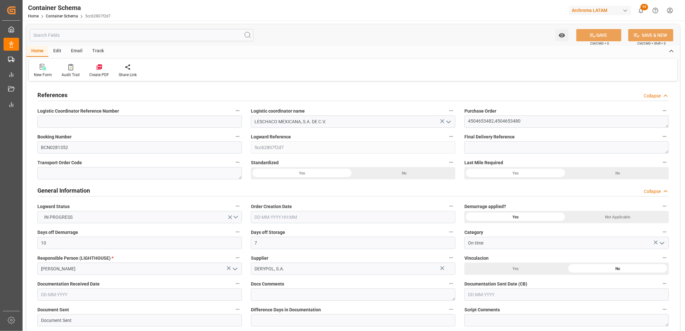
type input "10"
type input "7"
type input "2"
type input "13"
type input "15400"
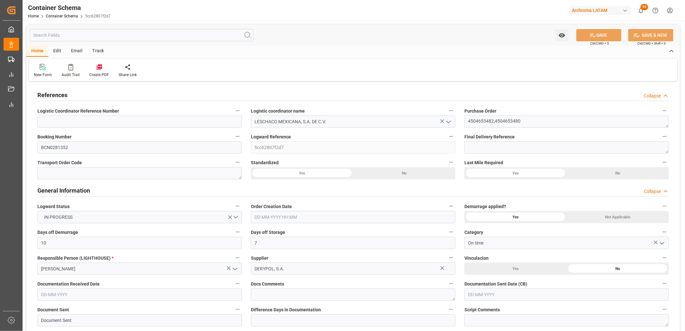
type input "16180"
type input "Hapag [PERSON_NAME]"
type input "Hapag [PERSON_NAME] Aktiengesellschaft"
type input "ESBCN"
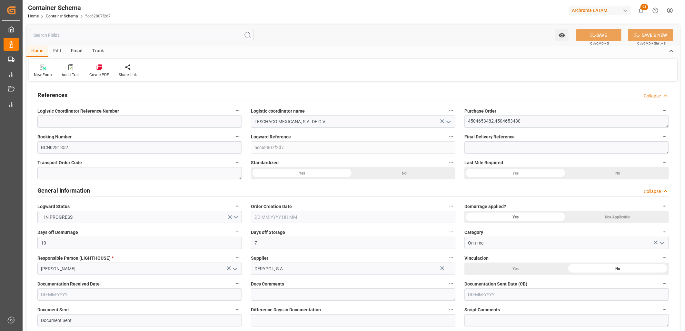
type input "MXVER"
type input "9635676"
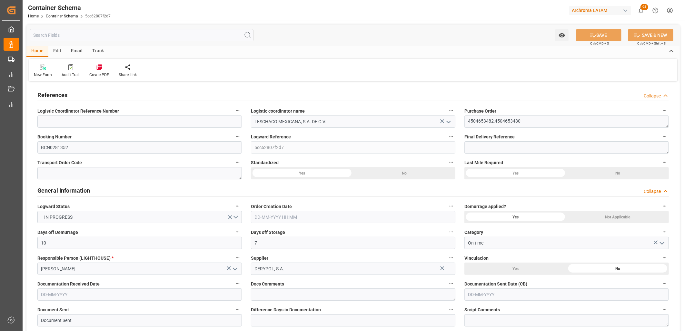
type input "9635676"
type input "0"
type input "[DATE] 10:00"
type input "[DATE]"
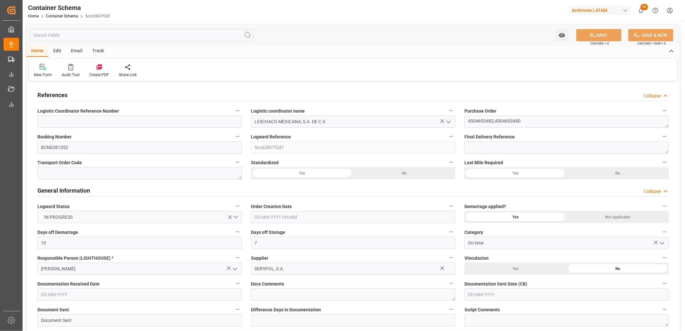
type input "[DATE]"
type input "[DATE] 16:32"
type input "[DATE] 16:26"
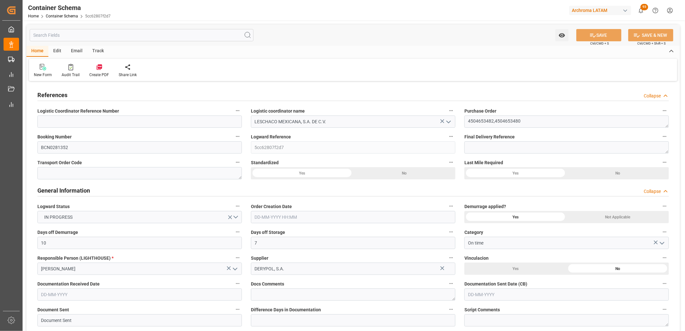
type input "[DATE]"
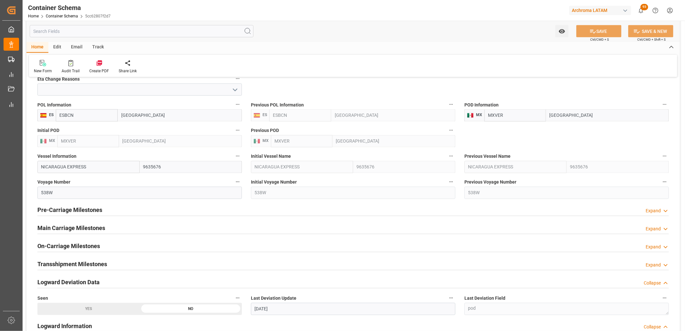
scroll to position [717, 0]
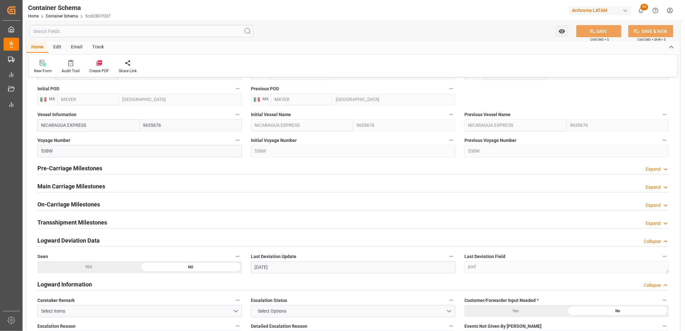
drag, startPoint x: 104, startPoint y: 187, endPoint x: 144, endPoint y: 192, distance: 40.2
click at [104, 187] on h2 "Main Carriage Milestones" at bounding box center [71, 186] width 68 height 9
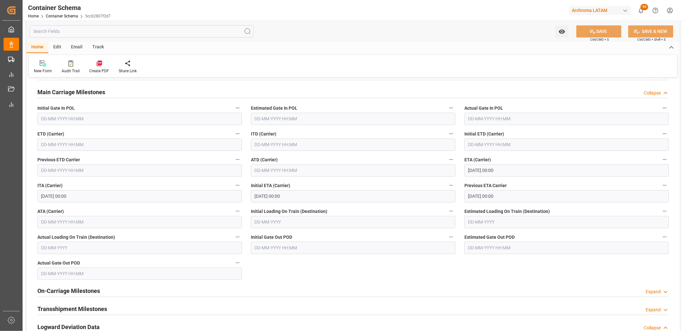
scroll to position [824, 0]
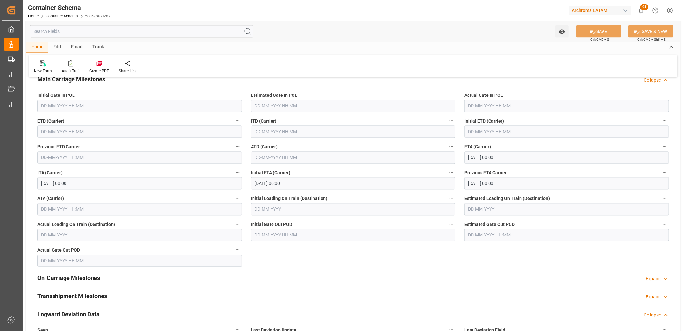
click at [53, 133] on input "text" at bounding box center [139, 131] width 204 height 12
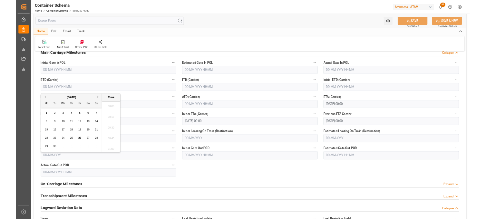
scroll to position [647, 0]
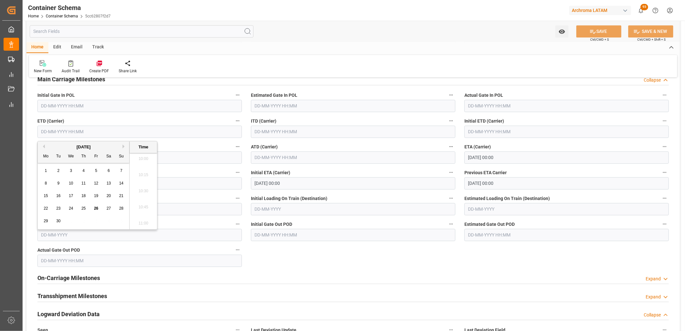
click at [110, 197] on span "20" at bounding box center [108, 195] width 4 height 5
drag, startPoint x: 146, startPoint y: 205, endPoint x: 344, endPoint y: 126, distance: 213.2
click at [146, 205] on li "10:45" at bounding box center [143, 207] width 27 height 16
type input "[DATE] 10:45"
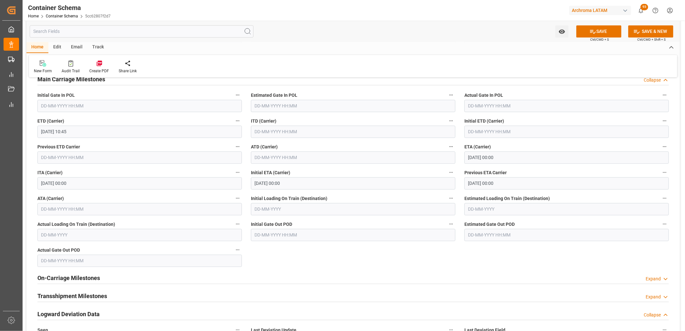
click at [584, 31] on button "SAVE" at bounding box center [598, 31] width 45 height 12
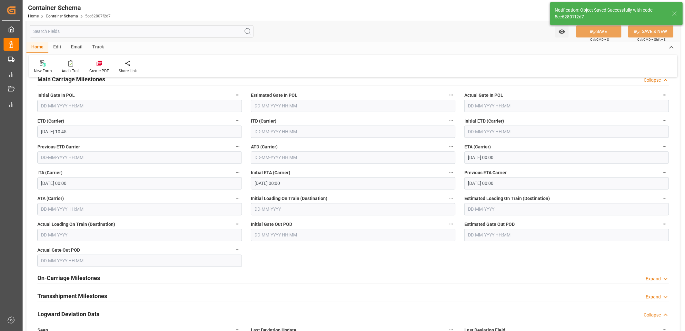
type textarea "Container is already in Final Delivery Phase."
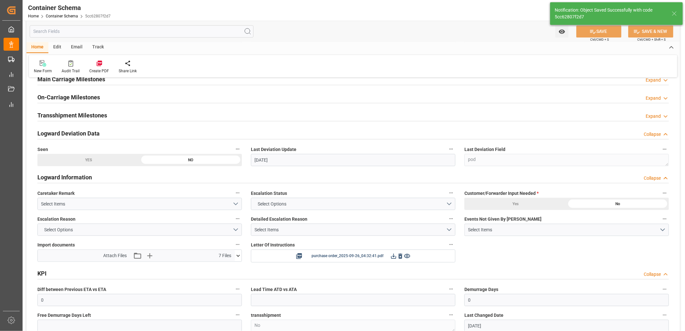
type input "0"
type input "[DATE] 16:33"
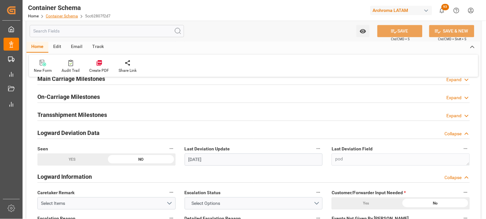
click at [64, 17] on link "Container Schema" at bounding box center [62, 16] width 32 height 5
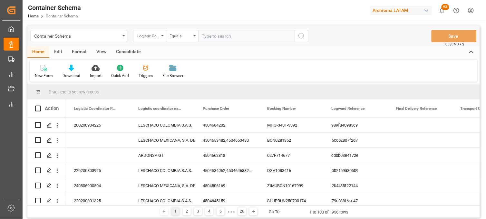
click at [160, 31] on div "Logistic Coordinator Reference Number" at bounding box center [150, 36] width 32 height 12
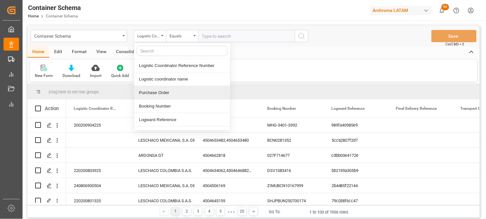
click at [163, 96] on div "Purchase Order" at bounding box center [182, 93] width 96 height 14
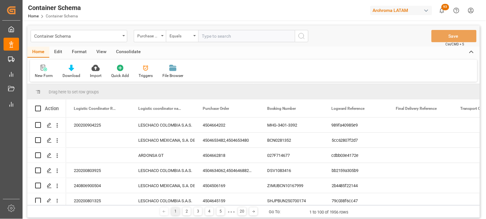
click at [209, 37] on input "text" at bounding box center [246, 36] width 97 height 12
paste input "4504648614"
type input "4504648614"
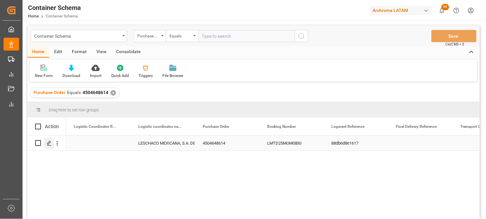
click at [47, 145] on icon "Press SPACE to select this row." at bounding box center [49, 143] width 5 height 5
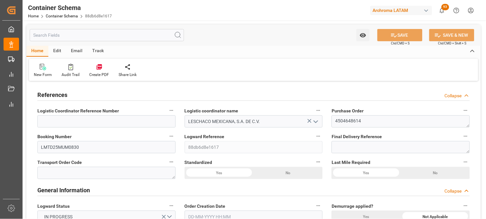
type input "0"
type input "7"
type input "1"
type input "14"
type input "210"
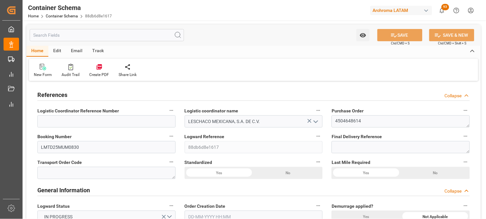
type input "256.2"
type input "MSC"
type input "Mediterranean Shipping Company"
type input "INNSA"
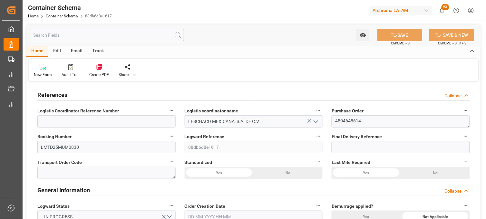
type input "MXVER"
type input "9168843"
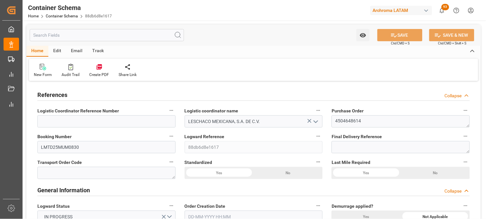
type input "0"
type input "[DATE] 18:45"
type input "[DATE]"
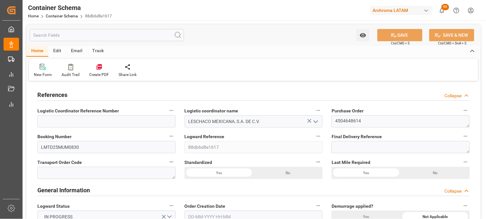
type input "[DATE]"
type input "[DATE] 11:11"
type input "[DATE] 00:57"
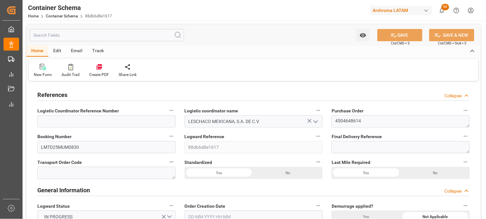
type input "[DATE]"
click at [326, 162] on div "Standardized Yes No" at bounding box center [253, 169] width 147 height 26
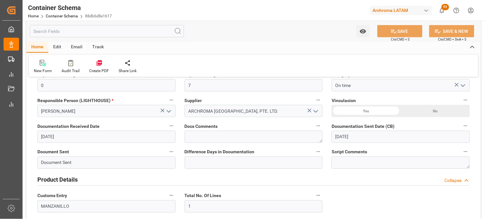
scroll to position [172, 0]
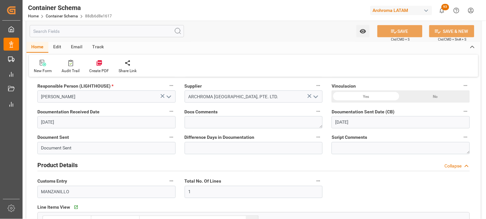
click at [328, 150] on div "Script Comments" at bounding box center [400, 144] width 147 height 26
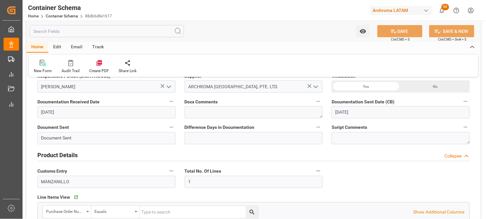
scroll to position [129, 0]
